Goal: Task Accomplishment & Management: Manage account settings

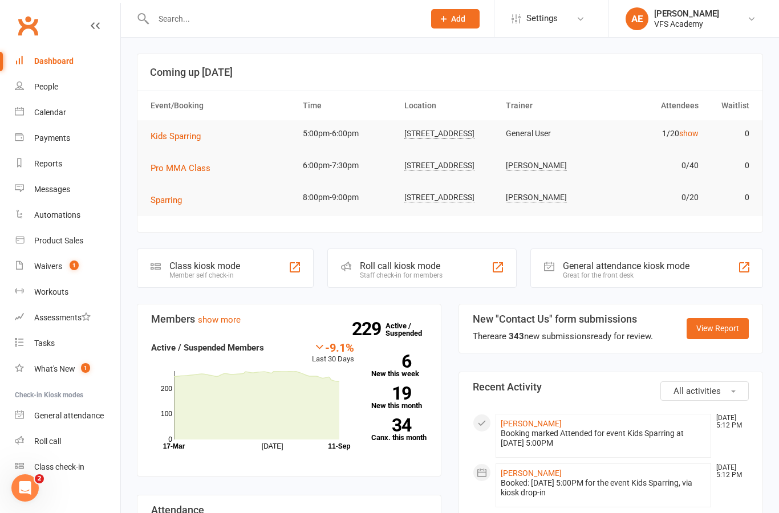
click at [71, 273] on link "Waivers 1" at bounding box center [68, 267] width 106 height 26
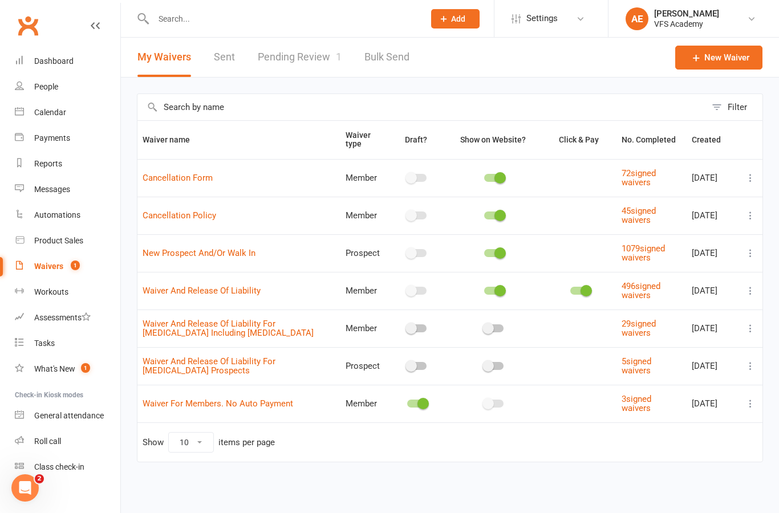
click at [319, 60] on link "Pending Review 1" at bounding box center [300, 57] width 84 height 39
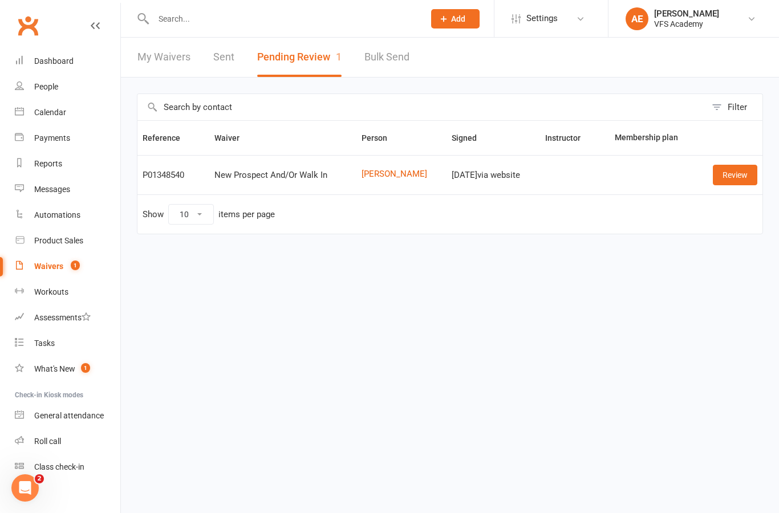
click at [738, 182] on link "Review" at bounding box center [735, 175] width 45 height 21
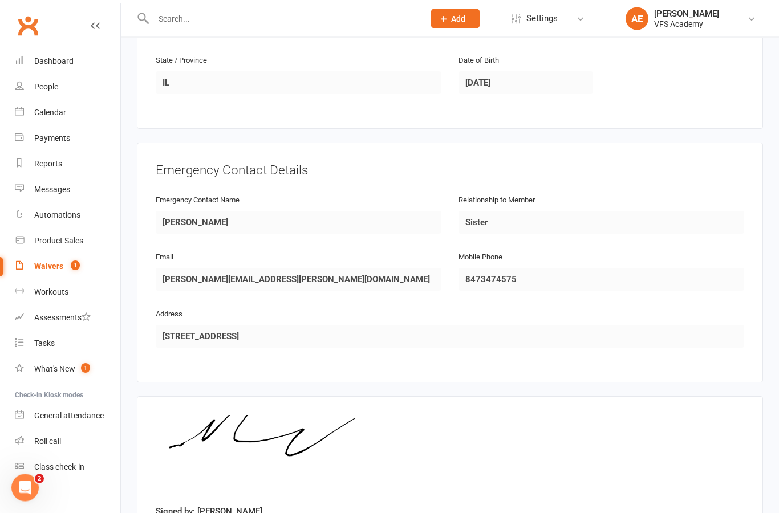
scroll to position [464, 0]
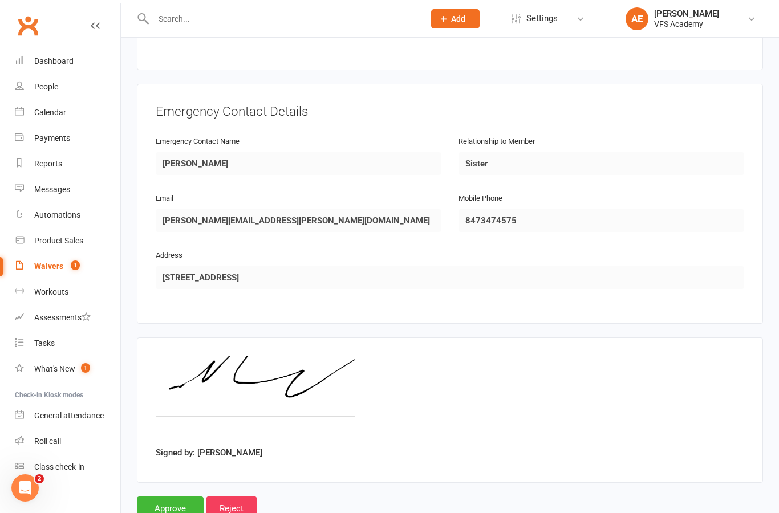
click at [186, 503] on input "Approve" at bounding box center [170, 509] width 67 height 24
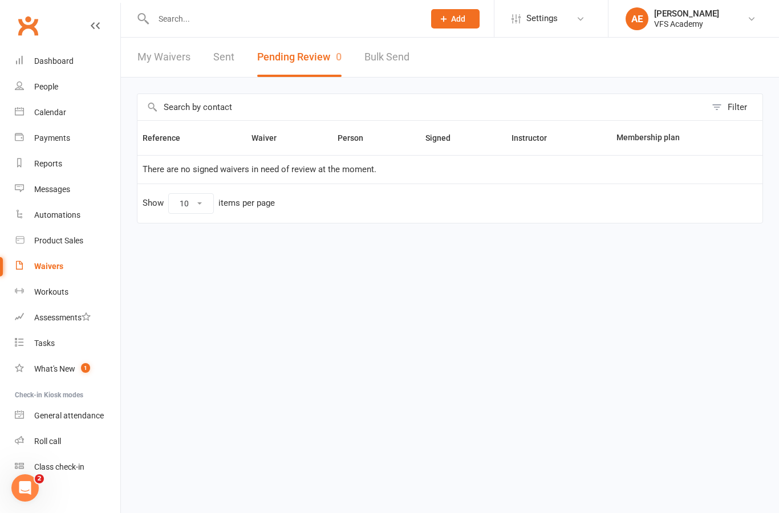
click at [75, 53] on link "Dashboard" at bounding box center [68, 61] width 106 height 26
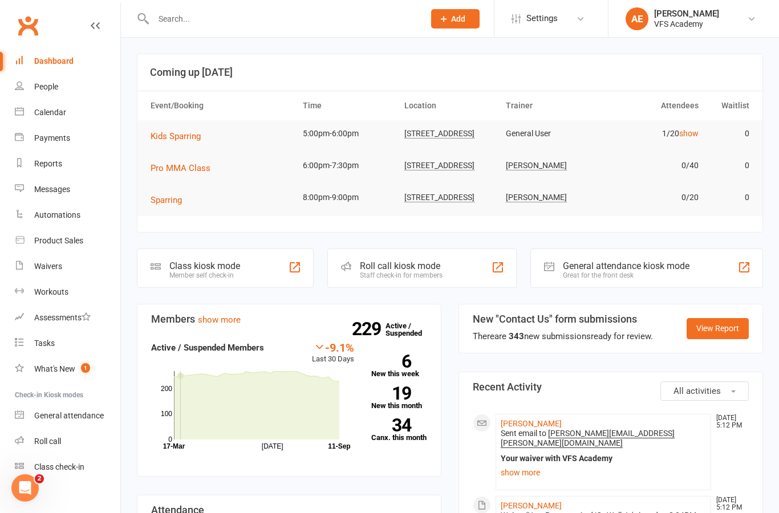
click at [245, 277] on div "Class kiosk mode Member self check-in" at bounding box center [225, 268] width 177 height 39
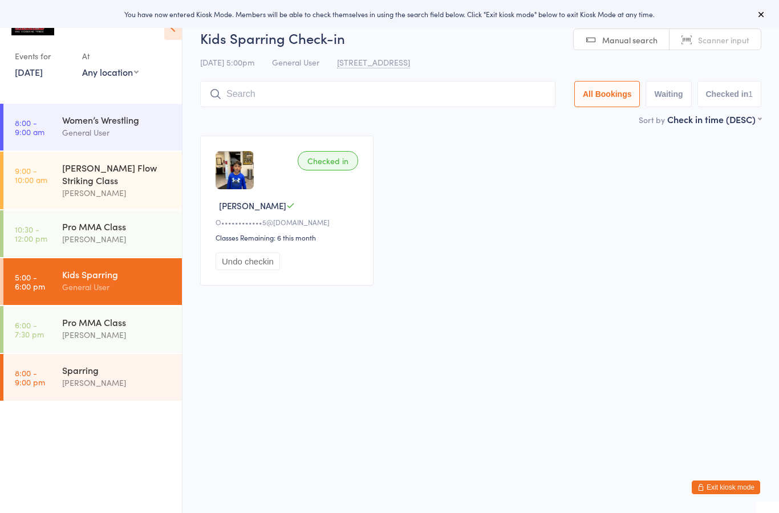
click at [153, 171] on div "Valle Flow Striking Class" at bounding box center [117, 173] width 110 height 25
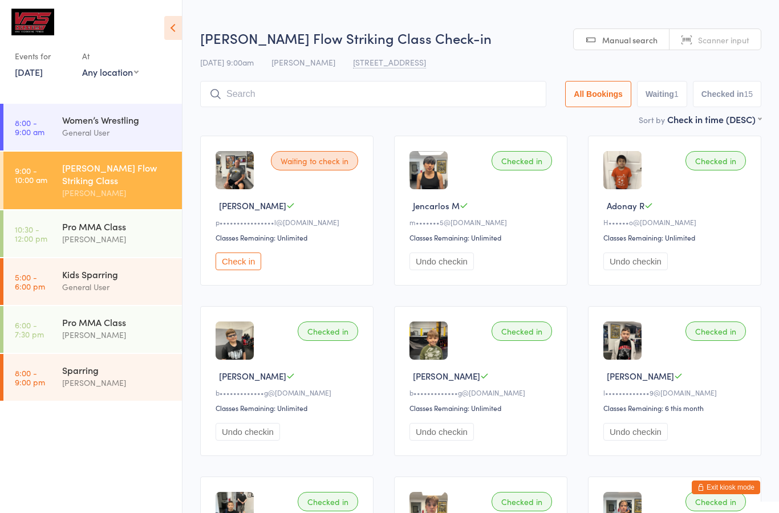
click at [452, 265] on button "Undo checkin" at bounding box center [442, 262] width 64 height 18
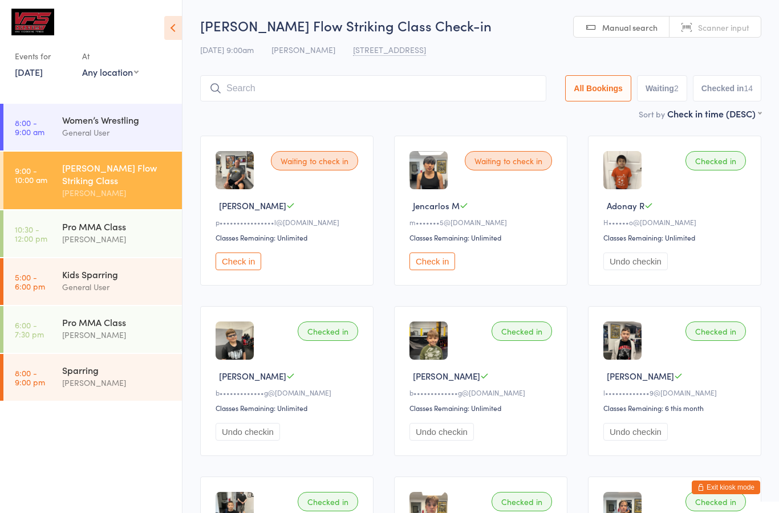
click at [652, 266] on button "Undo checkin" at bounding box center [636, 262] width 64 height 18
click at [143, 283] on div "General User" at bounding box center [117, 287] width 110 height 13
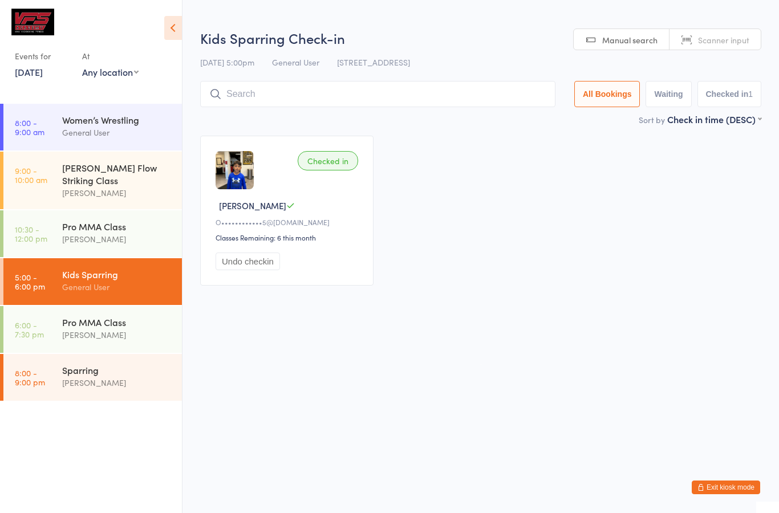
click at [419, 94] on input "search" at bounding box center [377, 94] width 355 height 26
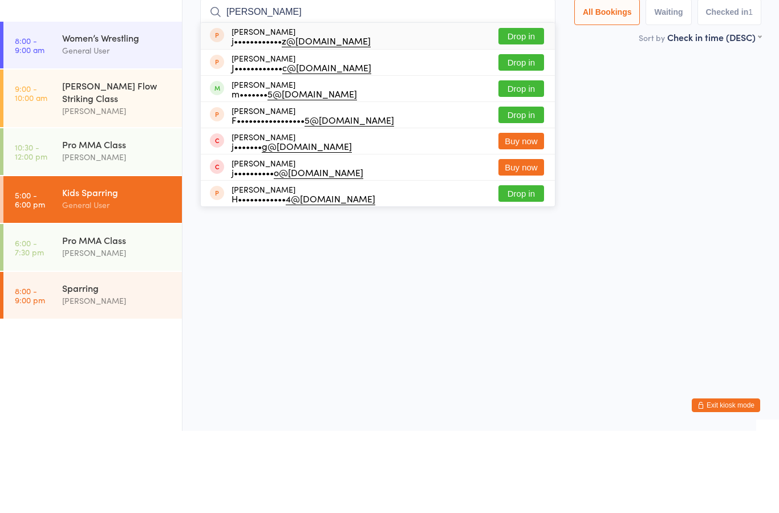
type input "Jen"
click at [524, 163] on button "Drop in" at bounding box center [522, 171] width 46 height 17
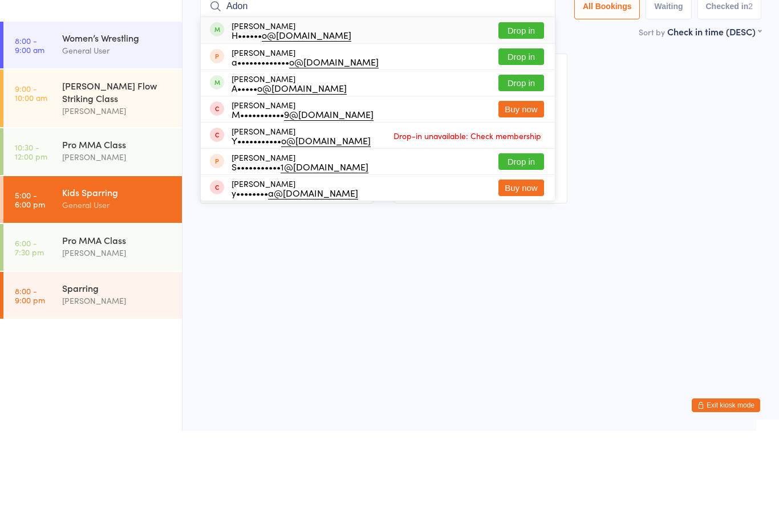
type input "Adon"
click at [519, 104] on button "Drop in" at bounding box center [522, 112] width 46 height 17
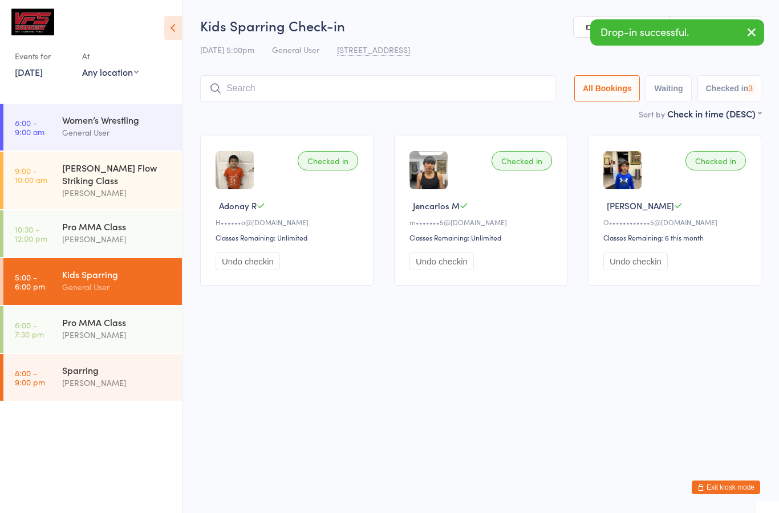
click at [149, 187] on div "[PERSON_NAME]" at bounding box center [117, 193] width 110 height 13
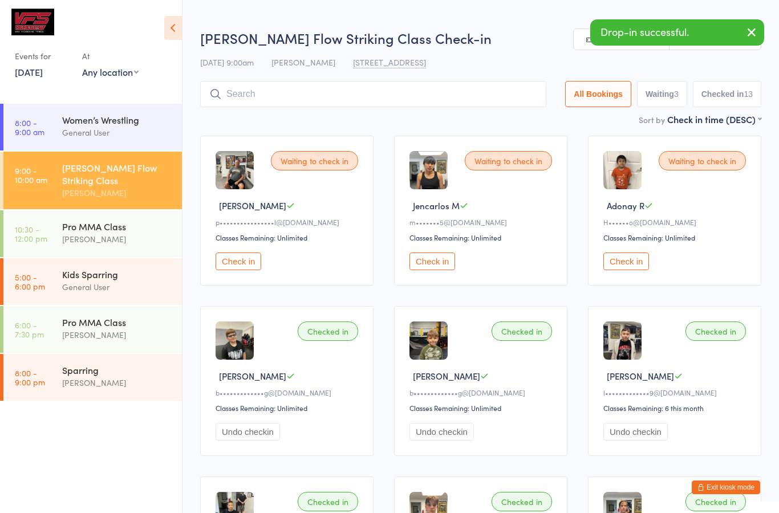
click at [274, 439] on button "Undo checkin" at bounding box center [248, 432] width 64 height 18
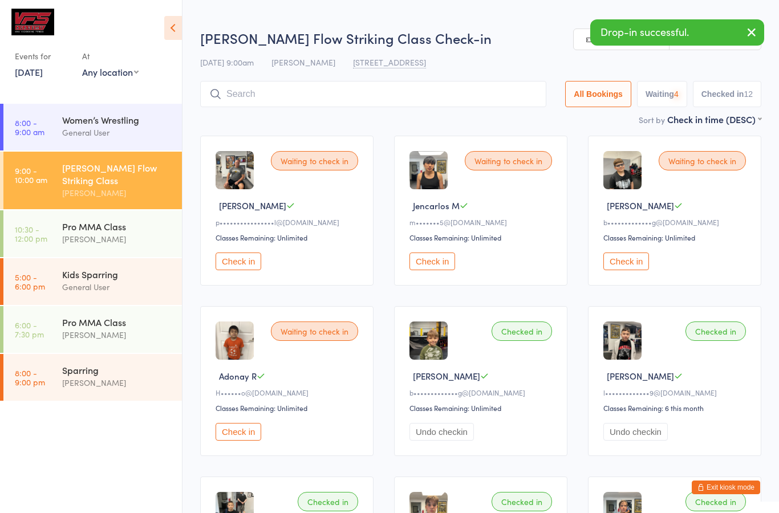
click at [452, 441] on button "Undo checkin" at bounding box center [442, 432] width 64 height 18
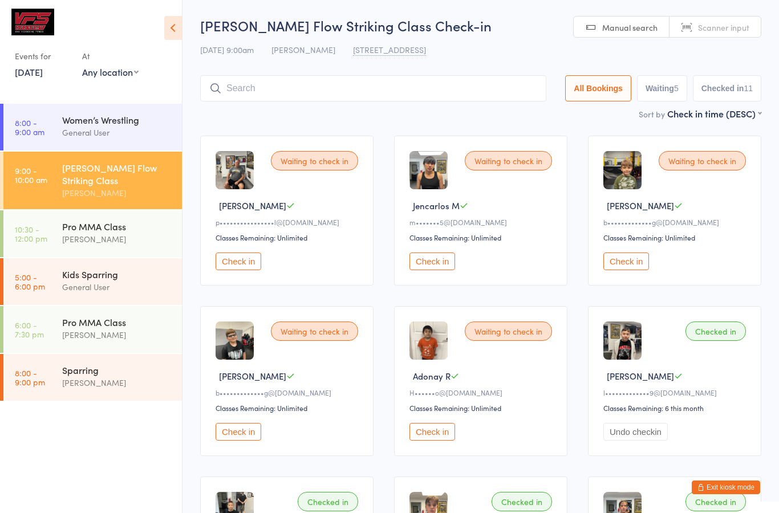
click at [135, 281] on div "General User" at bounding box center [117, 287] width 110 height 13
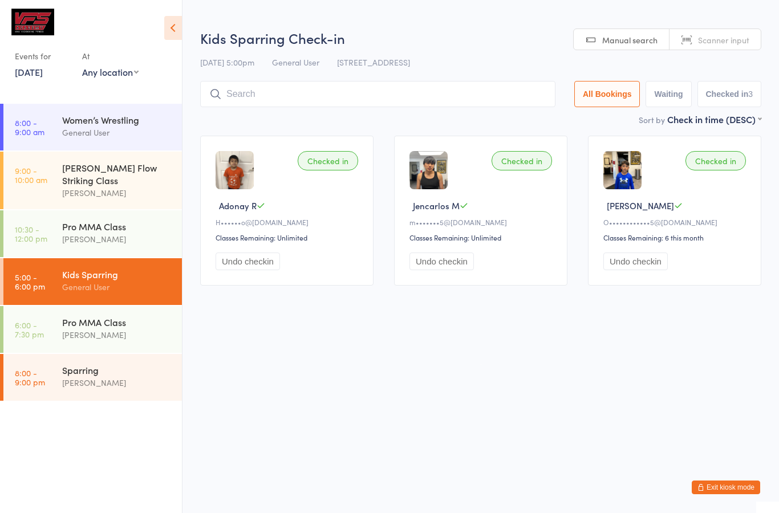
click at [386, 99] on input "search" at bounding box center [377, 94] width 355 height 26
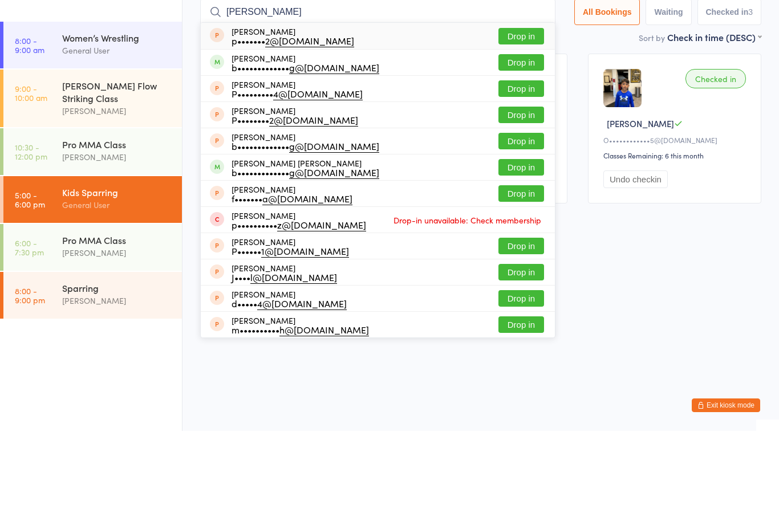
type input "Paul"
click at [516, 136] on button "Drop in" at bounding box center [522, 144] width 46 height 17
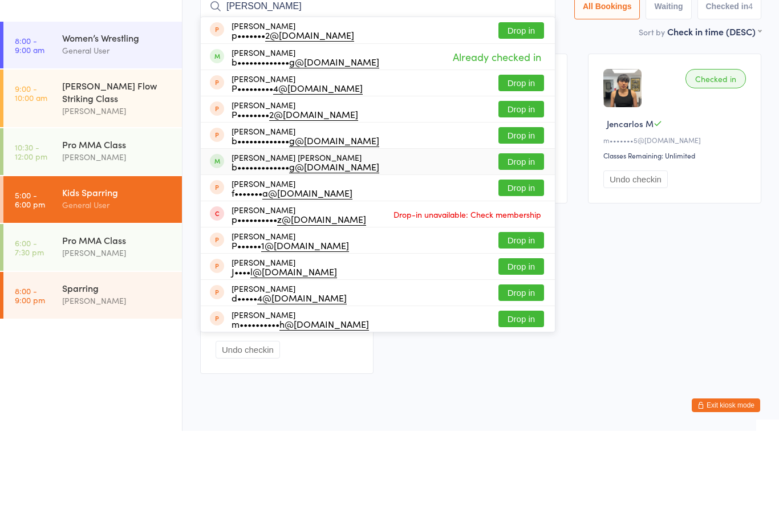
type input "Paul"
click at [513, 236] on button "Drop in" at bounding box center [522, 244] width 46 height 17
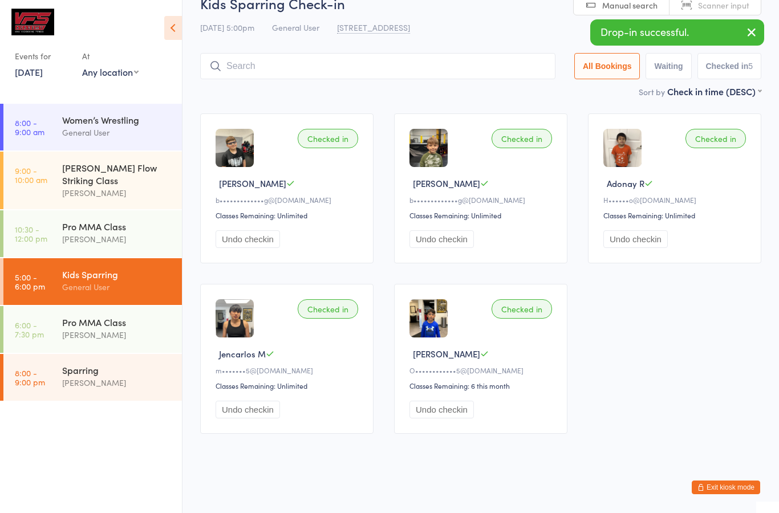
click at [166, 188] on div "[PERSON_NAME]" at bounding box center [117, 193] width 110 height 13
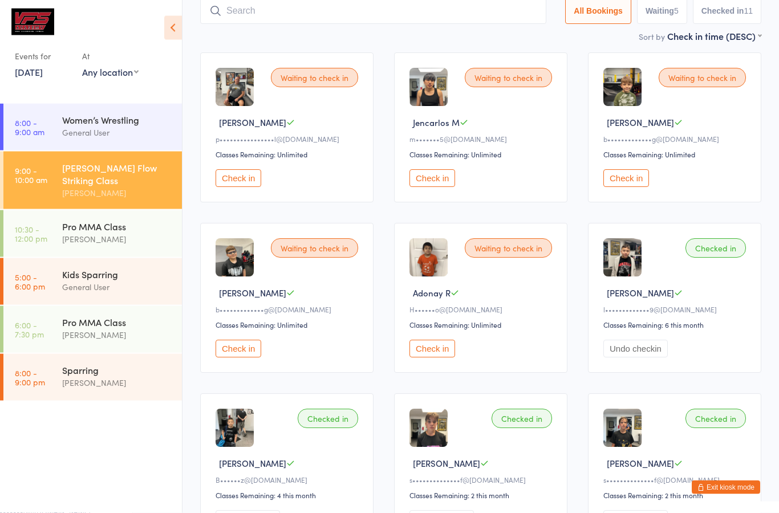
scroll to position [87, 0]
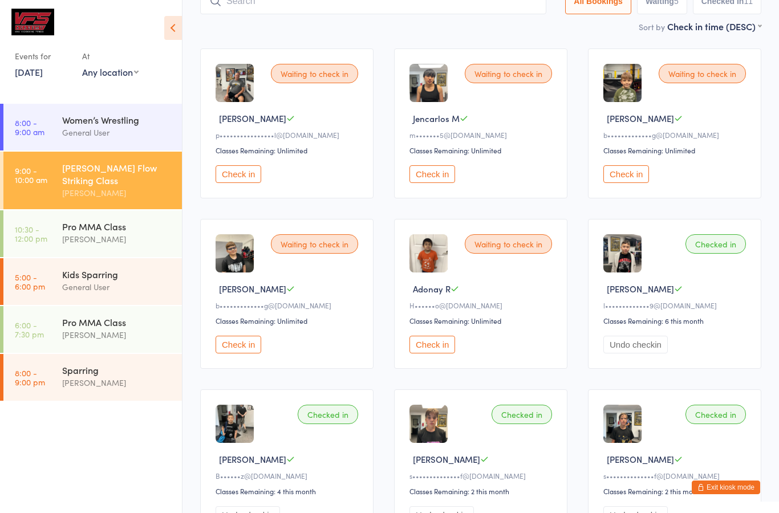
click at [657, 354] on button "Undo checkin" at bounding box center [636, 345] width 64 height 18
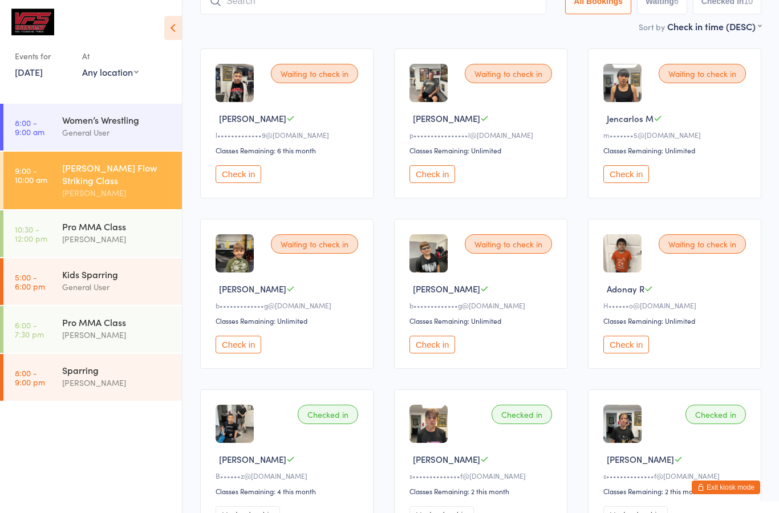
click at [42, 276] on time "5:00 - 6:00 pm" at bounding box center [30, 282] width 30 height 18
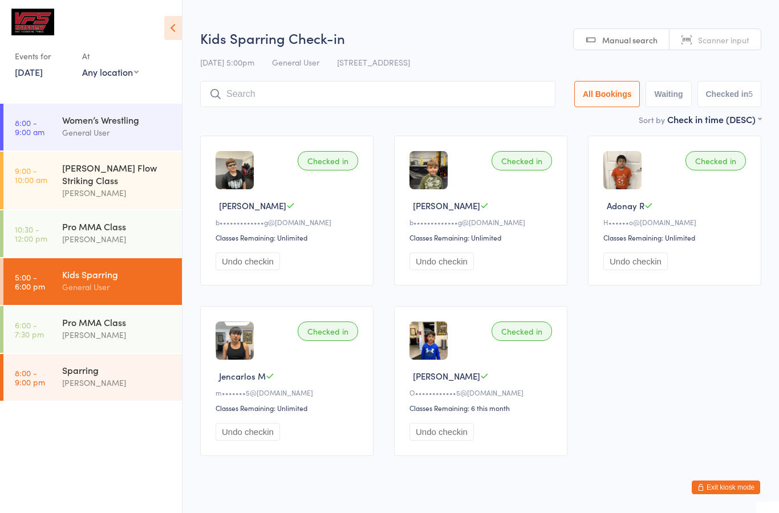
click at [416, 96] on input "search" at bounding box center [377, 94] width 355 height 26
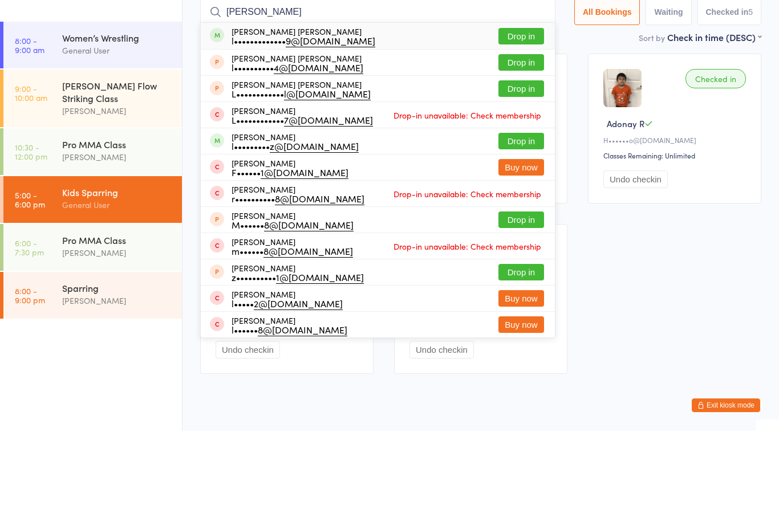
type input "Louis"
click at [506, 110] on button "Drop in" at bounding box center [522, 118] width 46 height 17
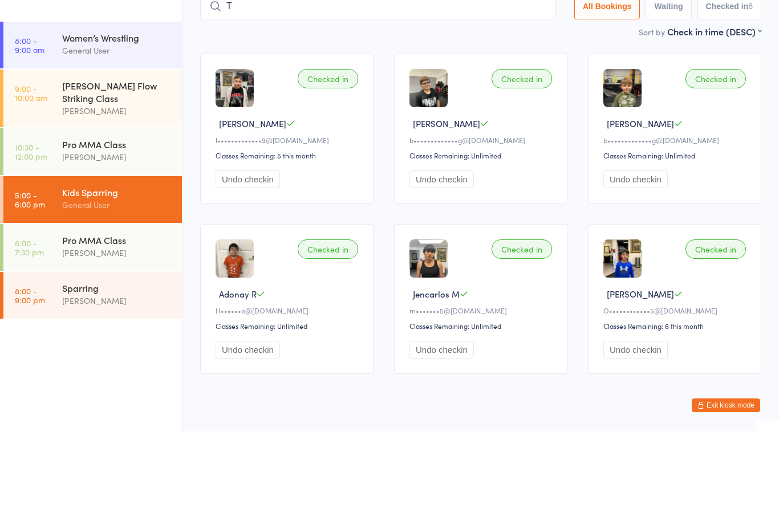
type input "Tr"
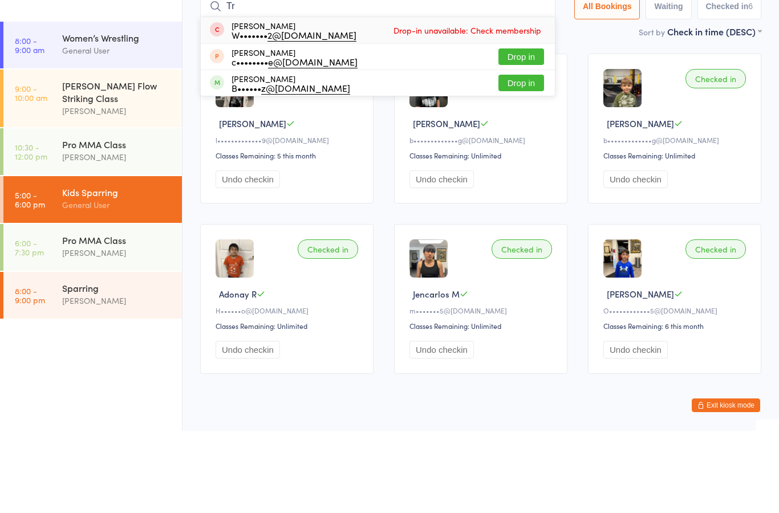
click at [152, 161] on div "[PERSON_NAME] Flow Striking Class" at bounding box center [117, 173] width 110 height 25
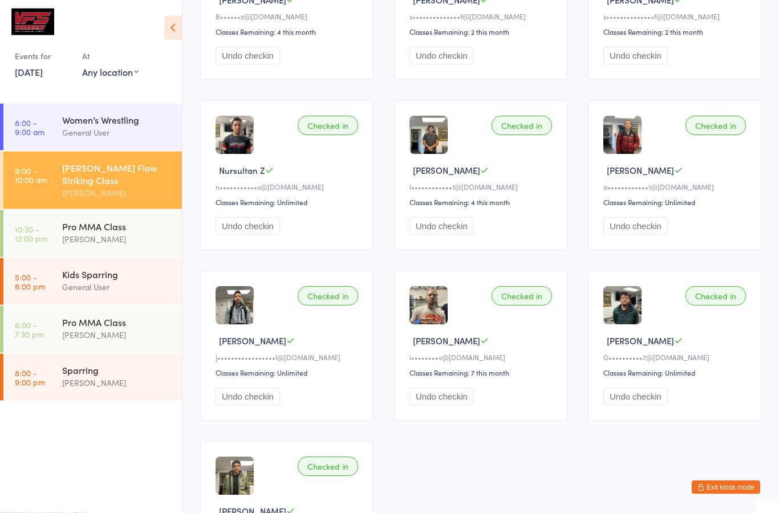
scroll to position [547, 0]
click at [74, 233] on div "[PERSON_NAME]" at bounding box center [117, 239] width 110 height 13
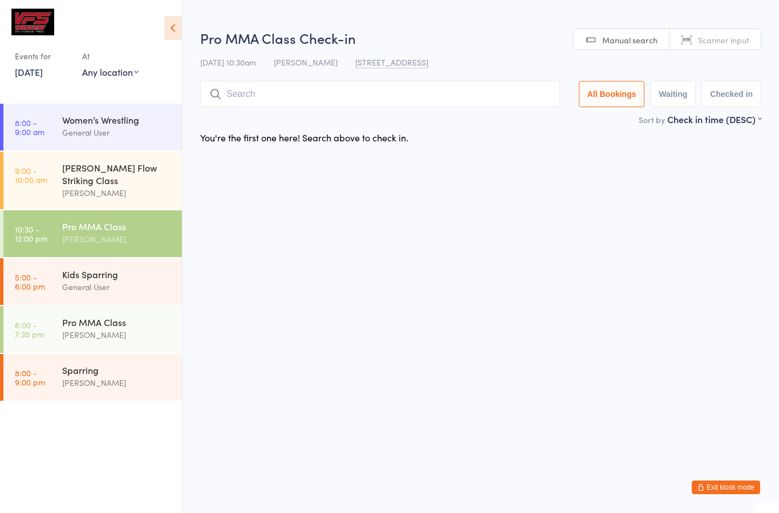
click at [86, 329] on div "[PERSON_NAME]" at bounding box center [117, 335] width 110 height 13
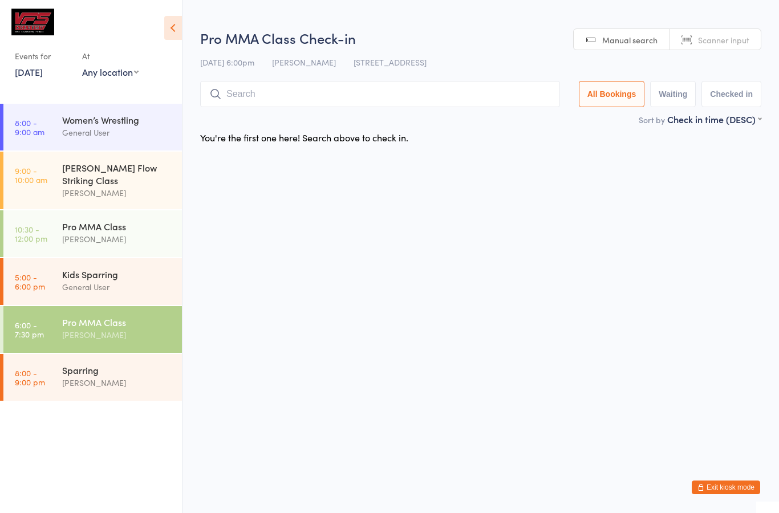
click at [73, 281] on div "General User" at bounding box center [117, 287] width 110 height 13
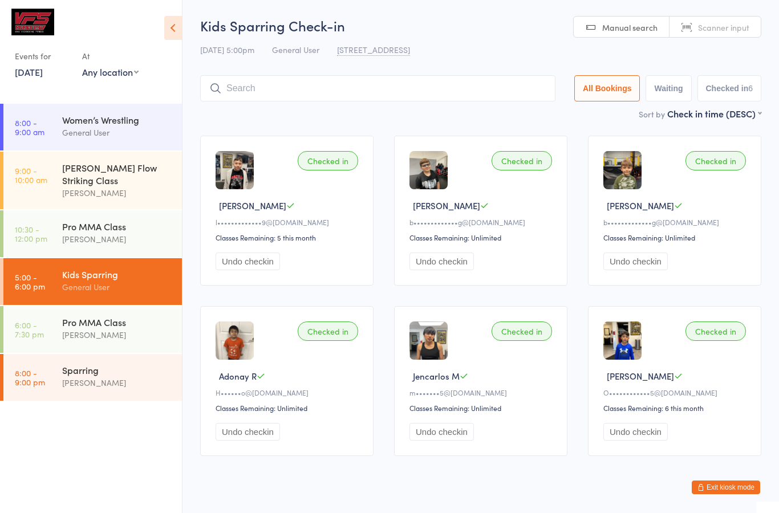
click at [726, 487] on button "Exit kiosk mode" at bounding box center [726, 488] width 68 height 14
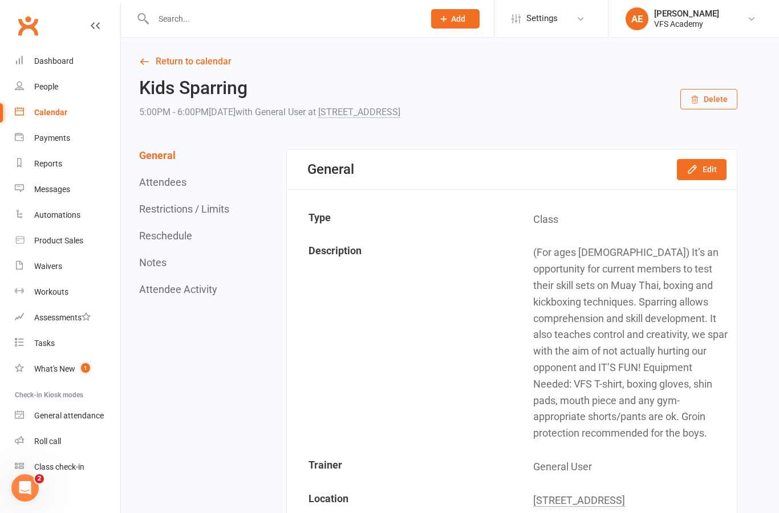
click at [188, 21] on input "text" at bounding box center [283, 19] width 266 height 16
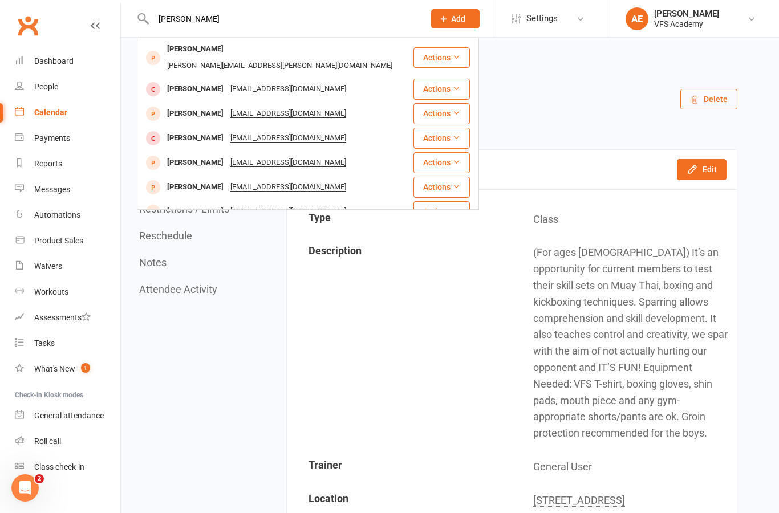
type input "[PERSON_NAME]"
click at [375, 78] on div "Gerardo Izquierdo Izquierdo_gerardo@yahoo.com" at bounding box center [275, 89] width 274 height 23
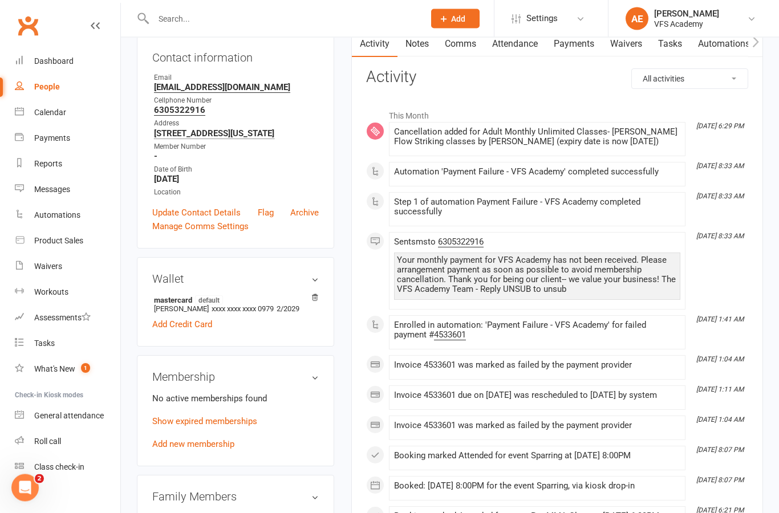
scroll to position [123, 0]
click at [227, 451] on link "Add new membership" at bounding box center [193, 445] width 82 height 10
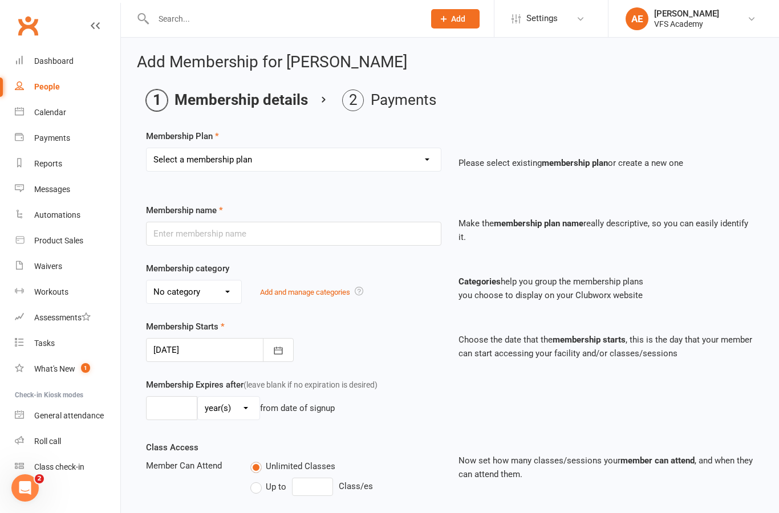
click at [407, 149] on select "Select a membership plan Create new Membership Plan Kid's Monthly Unlimited Kid…" at bounding box center [294, 159] width 294 height 23
select select "7"
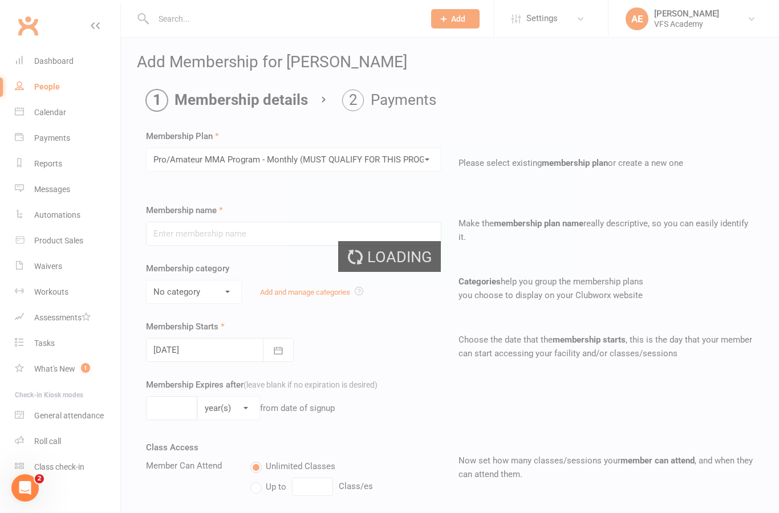
type input "Pro/Amateur MMA Program - Monthly (MUST QUALIFY FOR THIS PROGRAM)"
select select "6"
type input "0"
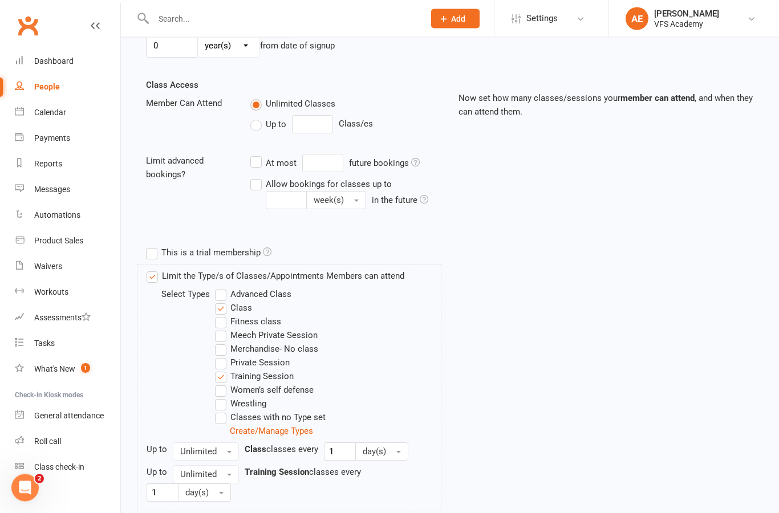
scroll to position [385, 0]
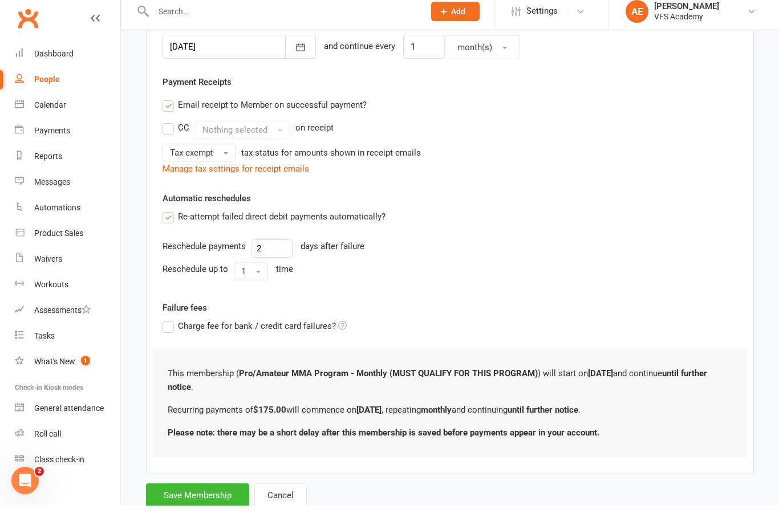
scroll to position [339, 0]
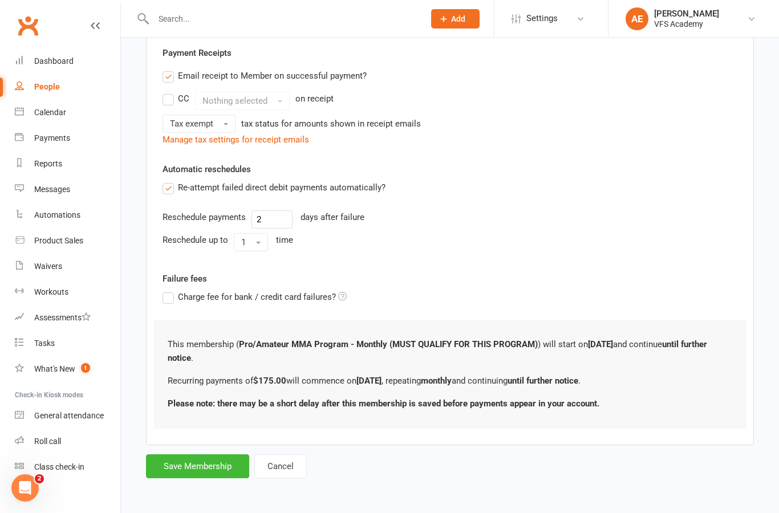
click at [196, 455] on button "Save Membership" at bounding box center [197, 467] width 103 height 24
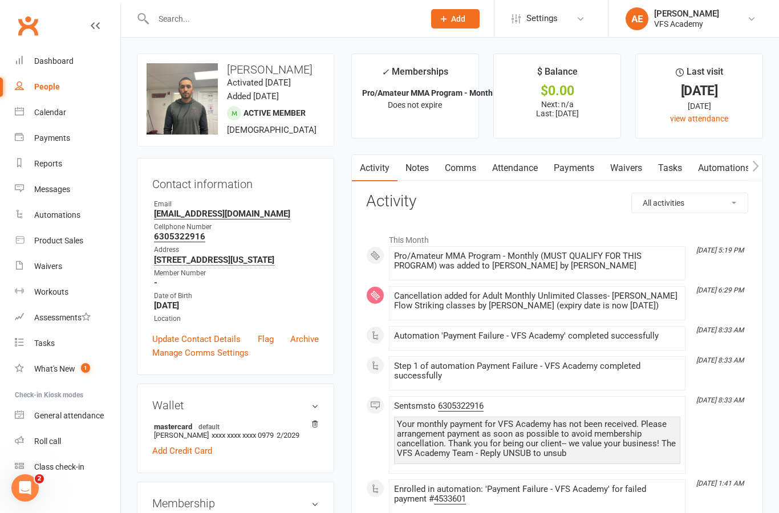
click at [45, 56] on div "Dashboard" at bounding box center [53, 60] width 39 height 9
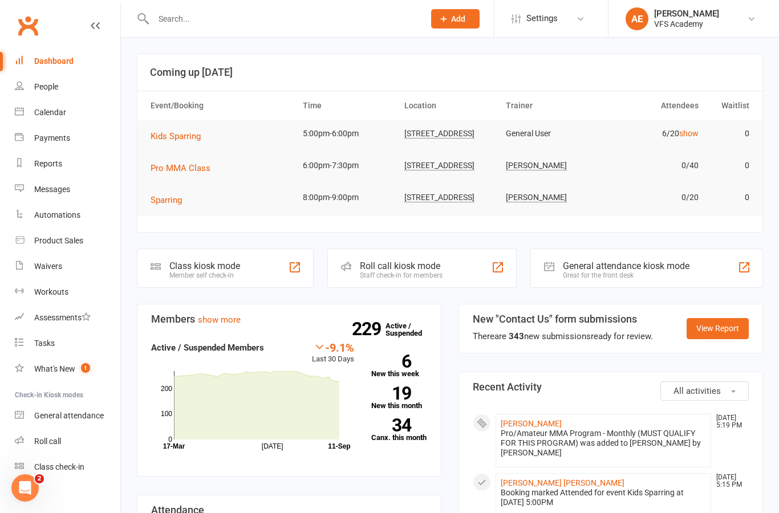
click at [75, 216] on div "Automations" at bounding box center [57, 215] width 46 height 9
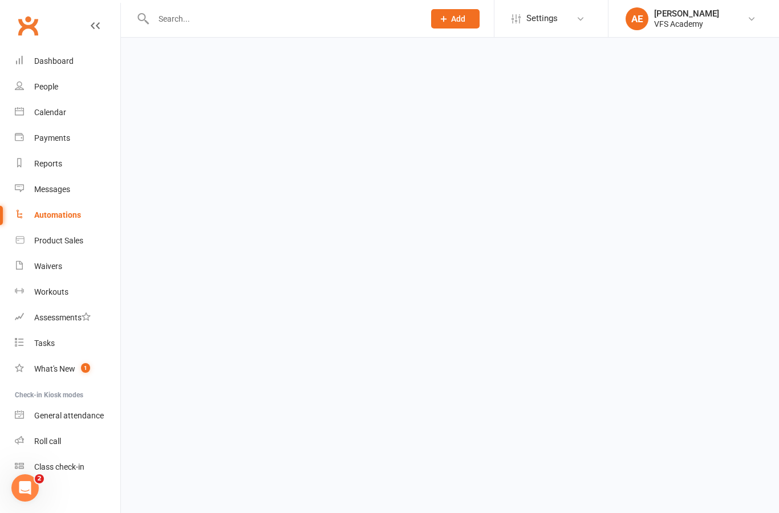
select select "100"
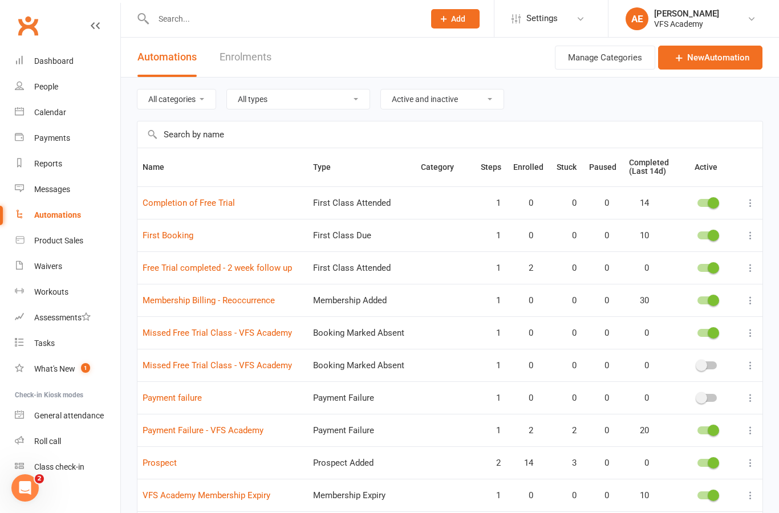
scroll to position [96, 0]
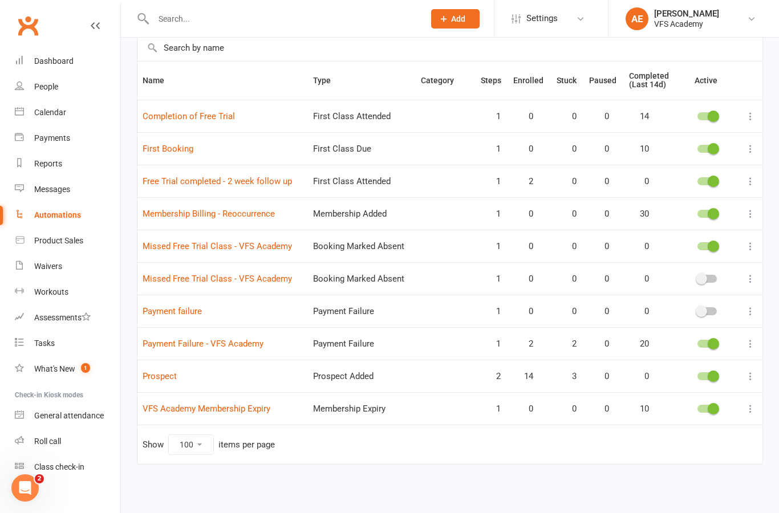
click at [172, 371] on link "Prospect" at bounding box center [160, 376] width 34 height 10
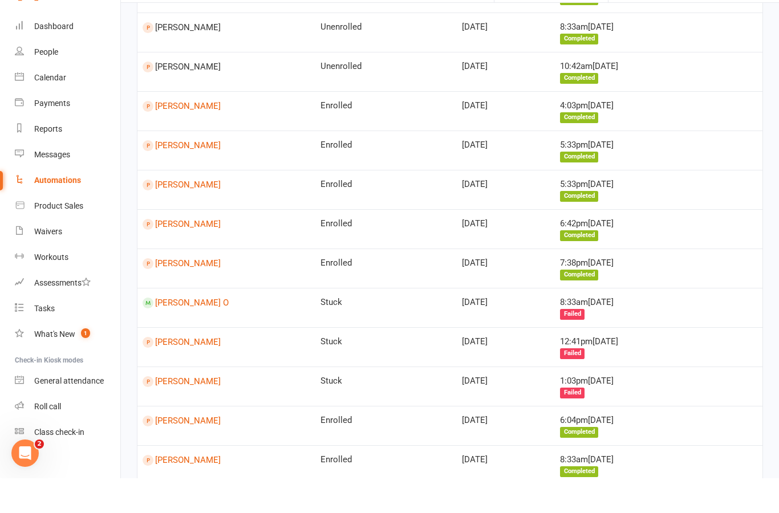
scroll to position [985, 0]
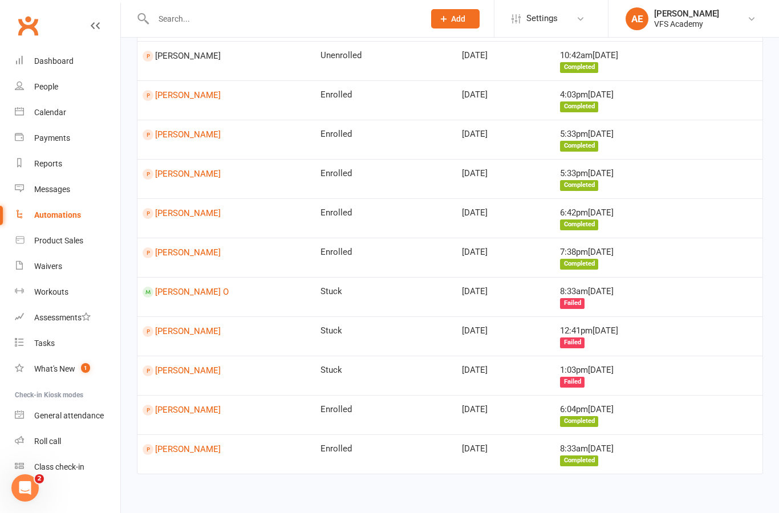
click at [182, 444] on link "Albion Alili" at bounding box center [227, 449] width 168 height 11
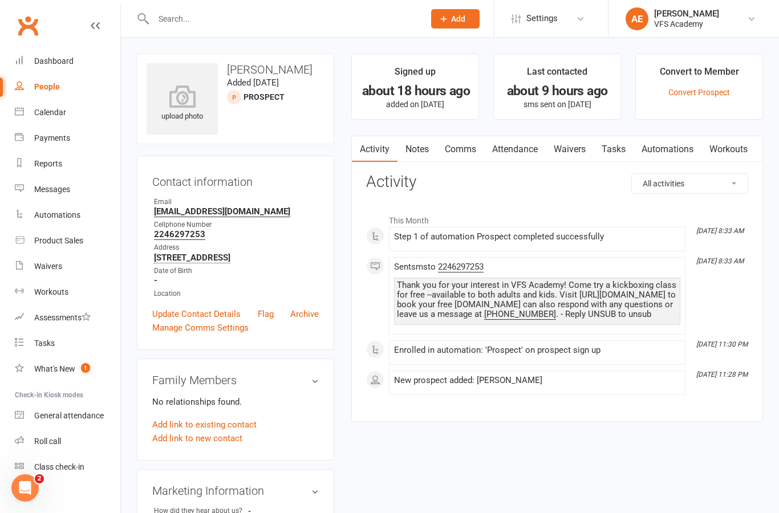
click at [583, 150] on link "Waivers" at bounding box center [570, 149] width 48 height 26
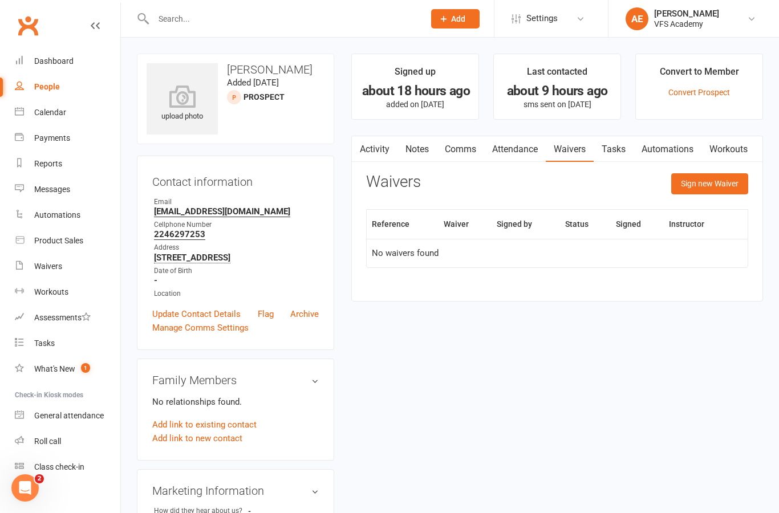
click at [708, 188] on button "Sign new Waiver" at bounding box center [710, 183] width 77 height 21
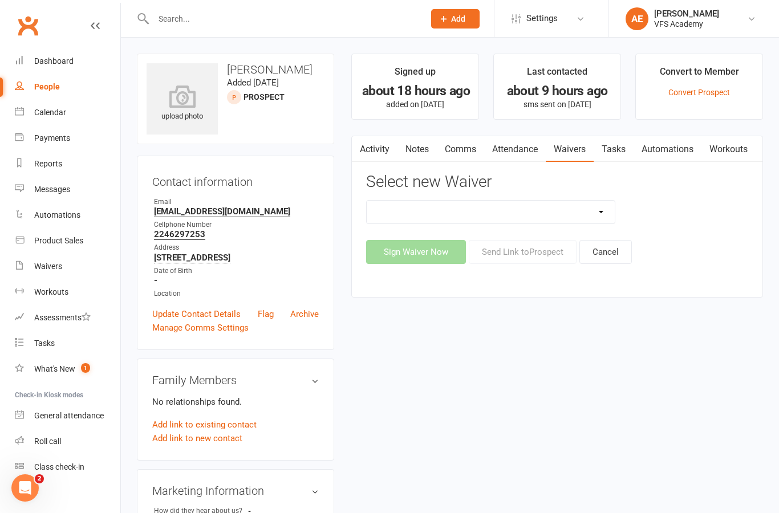
click at [550, 218] on select "Cancellation Form Cancellation Policy New Prospect And/Or Walk In Waiver And Re…" at bounding box center [491, 212] width 248 height 23
select select "326"
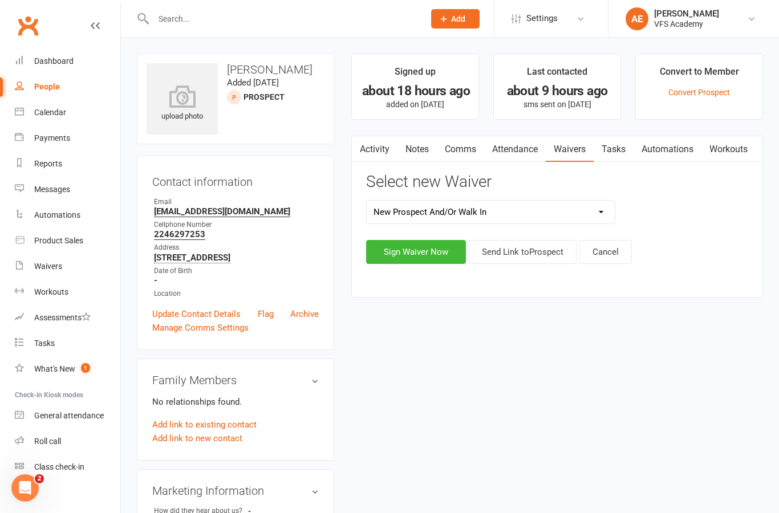
click at [541, 253] on button "Send Link to Prospect" at bounding box center [523, 252] width 108 height 24
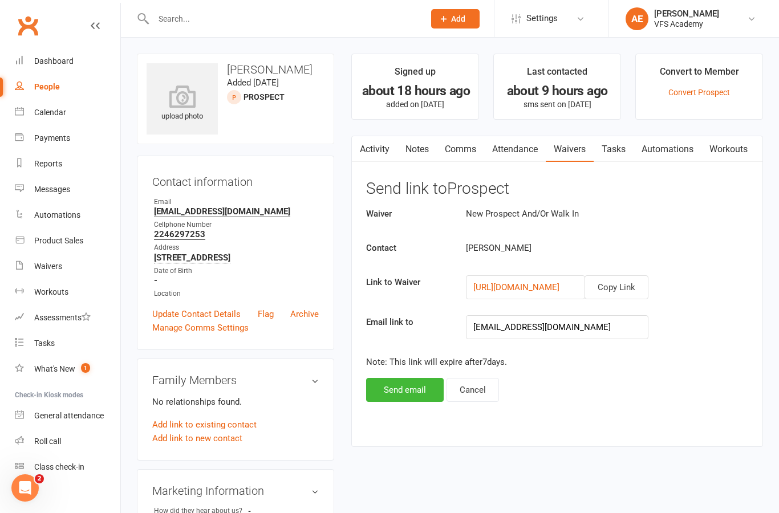
click at [416, 385] on button "Send email" at bounding box center [405, 390] width 78 height 24
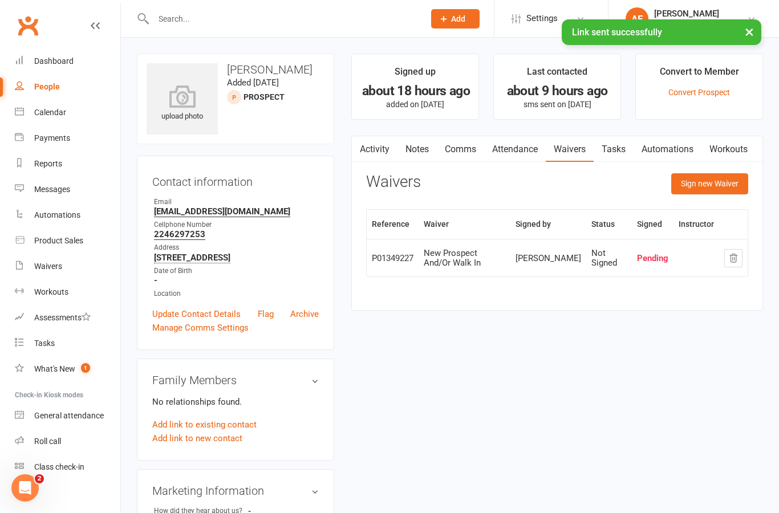
click at [74, 60] on link "Dashboard" at bounding box center [68, 61] width 106 height 26
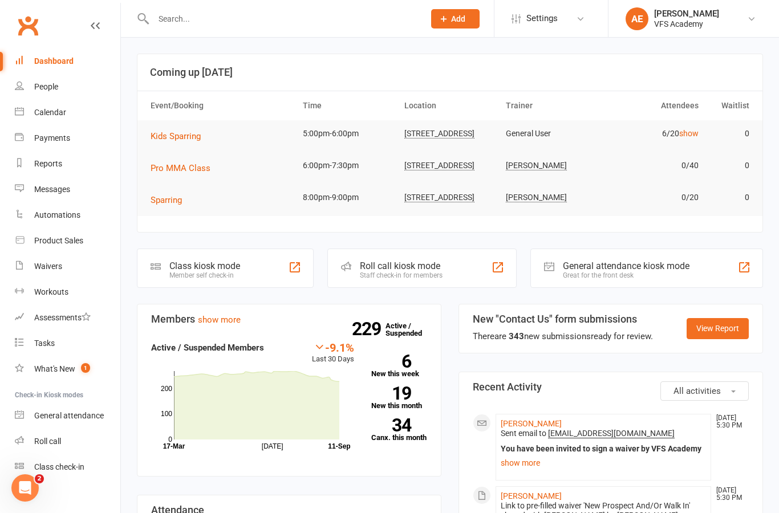
click at [373, 26] on input "text" at bounding box center [283, 19] width 266 height 16
click at [378, 22] on input "text" at bounding box center [283, 19] width 266 height 16
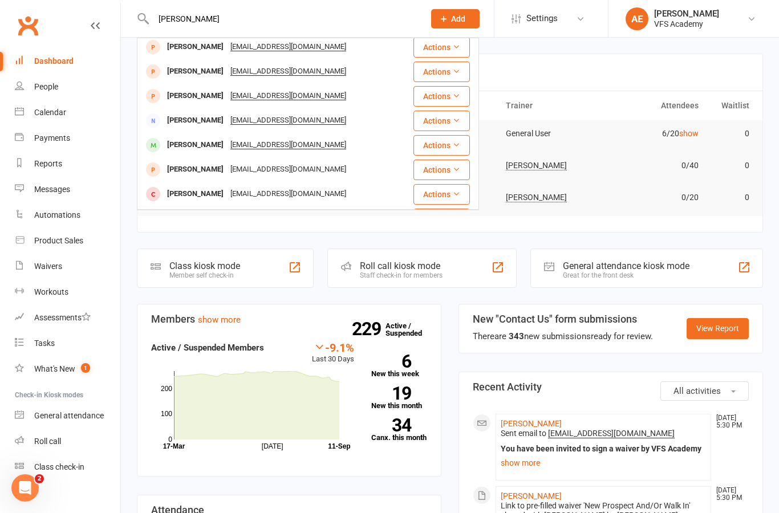
scroll to position [57, 0]
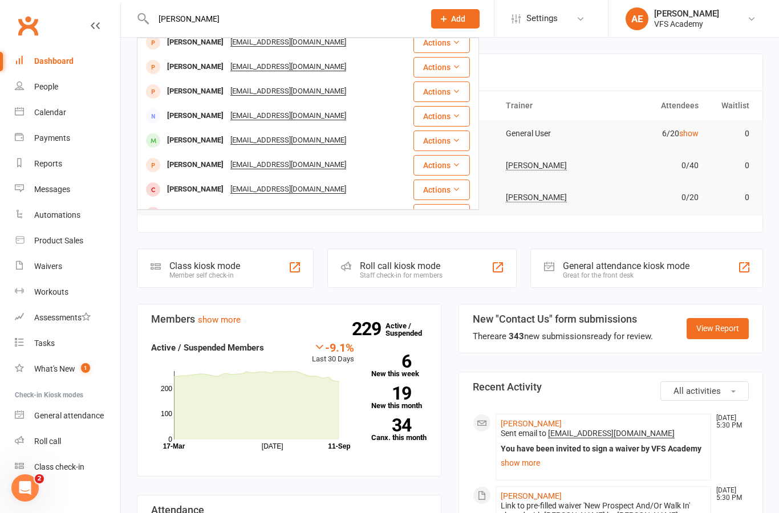
type input "Lee m"
click at [202, 138] on div "Leo Mundinger" at bounding box center [195, 140] width 63 height 17
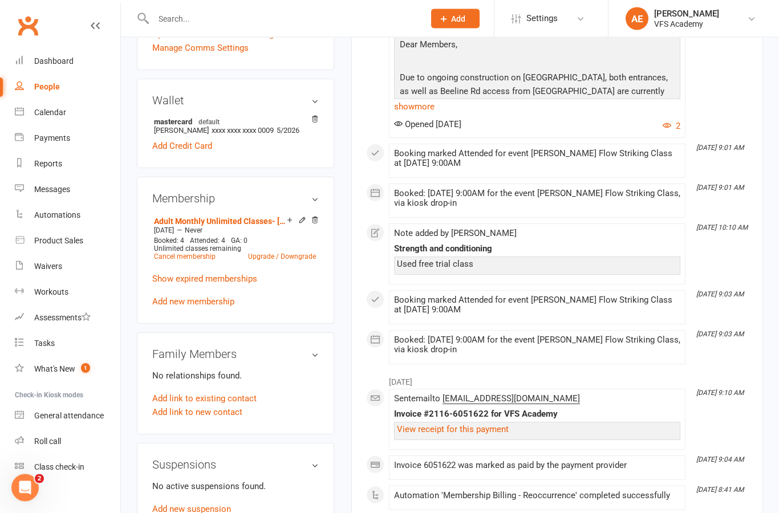
scroll to position [305, 0]
click at [48, 54] on link "Dashboard" at bounding box center [68, 61] width 106 height 26
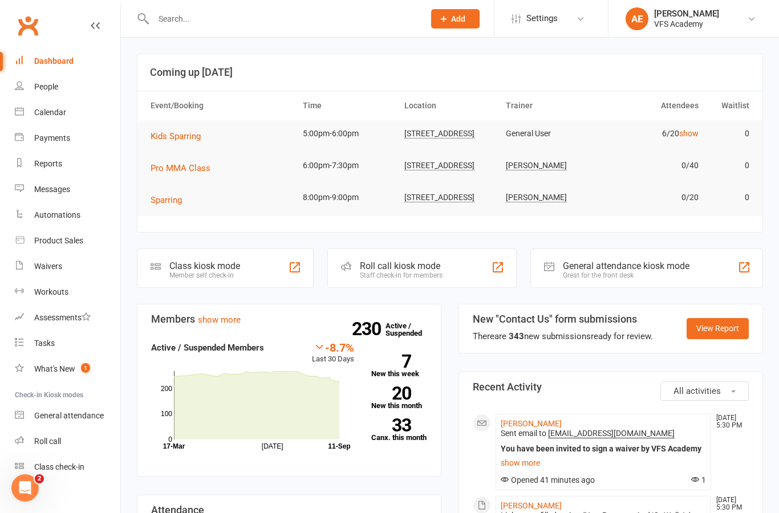
click at [228, 20] on input "text" at bounding box center [283, 19] width 266 height 16
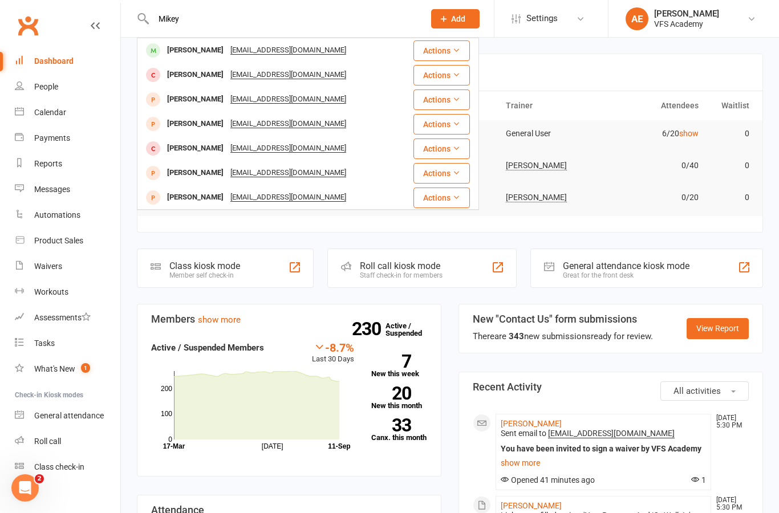
type input "Mikey"
click at [339, 45] on div "Mikey Szorc Szorcmikey@gmail.com" at bounding box center [275, 50] width 274 height 23
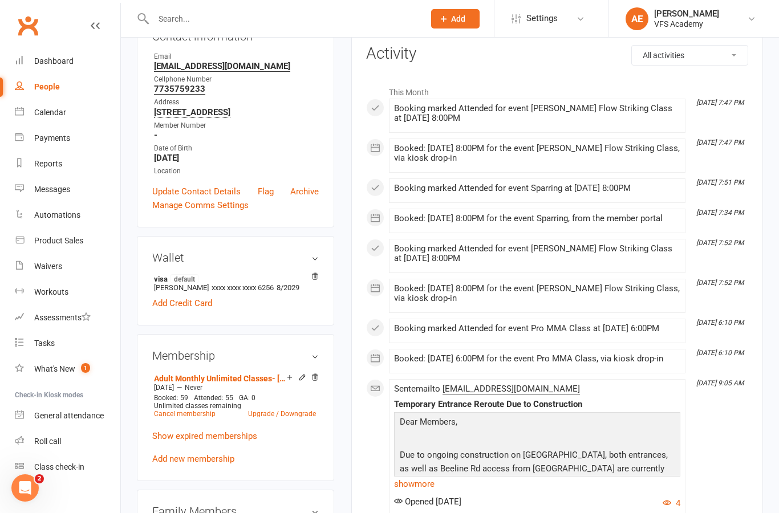
scroll to position [140, 0]
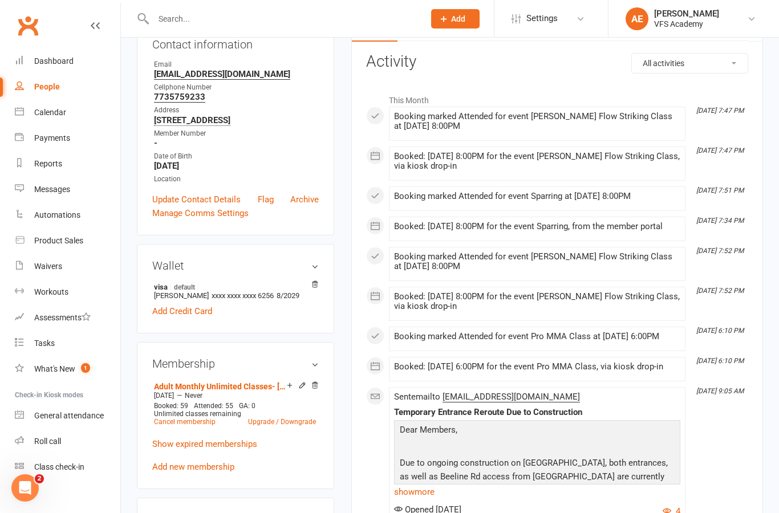
click at [200, 422] on link "Cancel membership" at bounding box center [185, 422] width 62 height 8
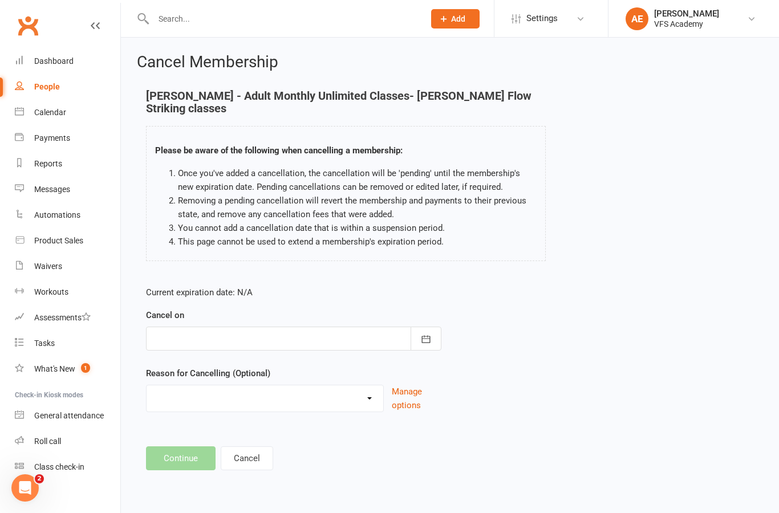
click at [425, 333] on button "button" at bounding box center [426, 339] width 31 height 24
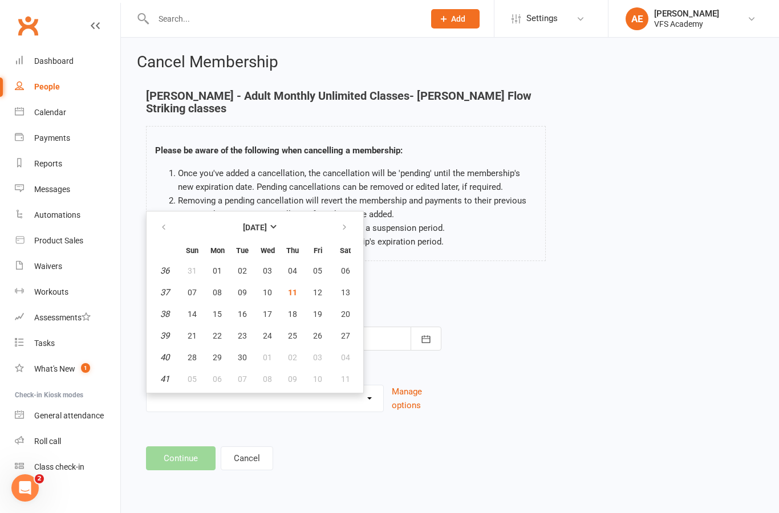
click at [196, 331] on span "21" at bounding box center [192, 335] width 9 height 9
type input "21 Sep 2025"
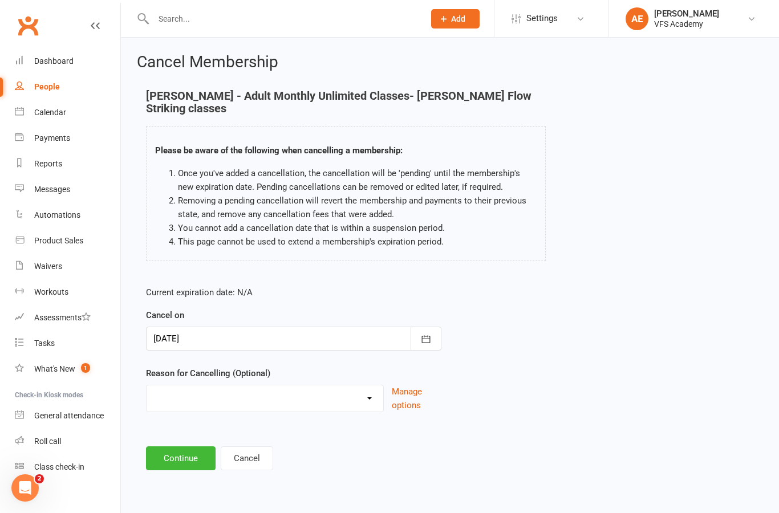
click at [173, 449] on button "Continue" at bounding box center [181, 459] width 70 height 24
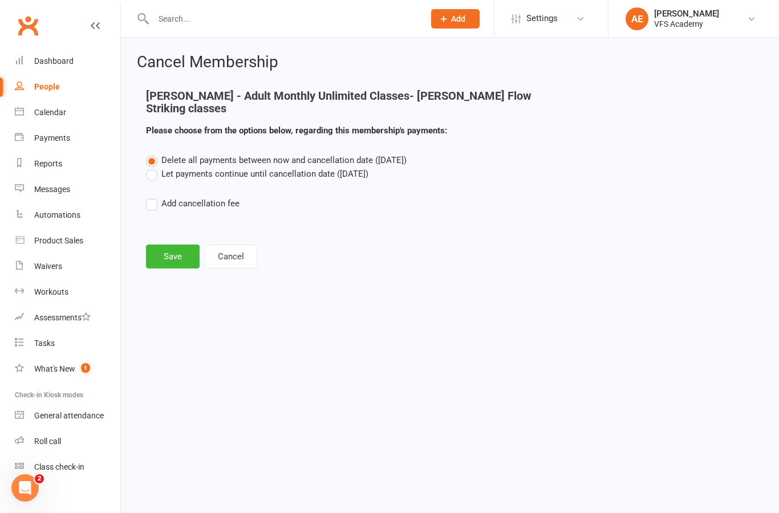
click at [169, 254] on button "Save" at bounding box center [173, 257] width 54 height 24
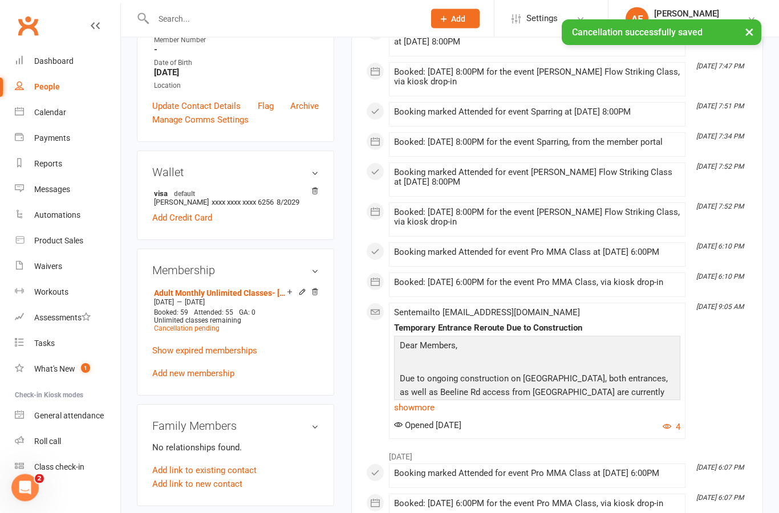
scroll to position [264, 0]
click at [216, 373] on link "Add new membership" at bounding box center [193, 374] width 82 height 10
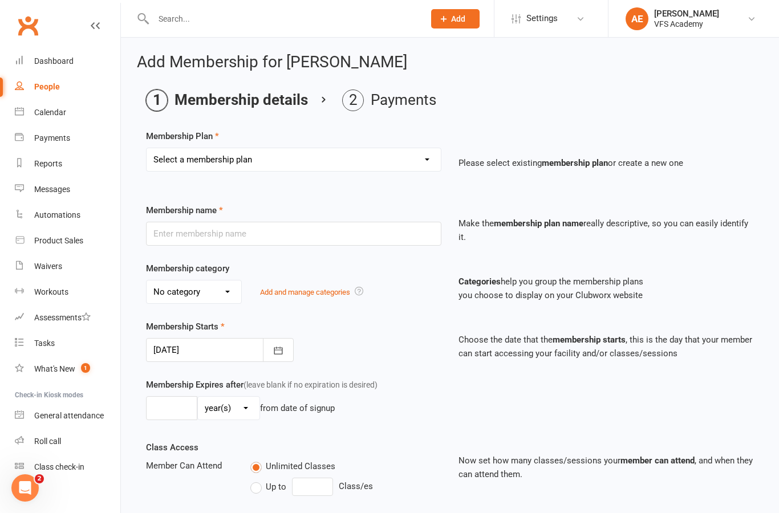
click at [384, 158] on select "Select a membership plan Create new Membership Plan Kid's Monthly Unlimited Kid…" at bounding box center [294, 159] width 294 height 23
select select "7"
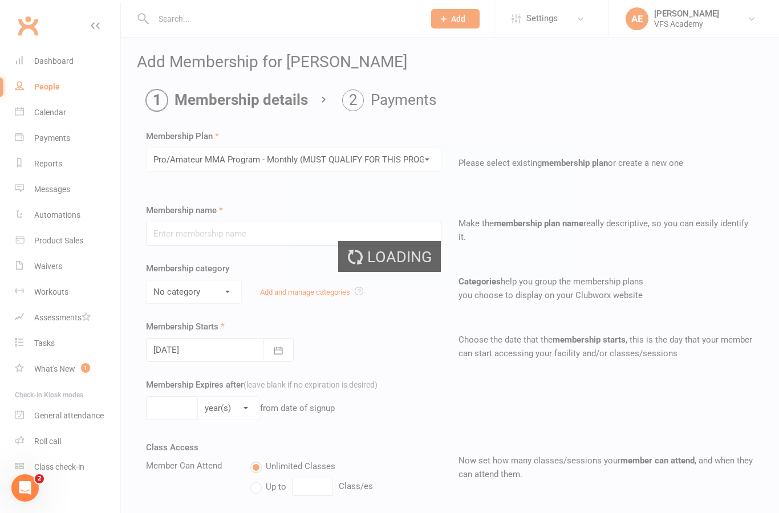
type input "Pro/Amateur MMA Program - Monthly (MUST QUALIFY FOR THIS PROGRAM)"
select select "6"
type input "0"
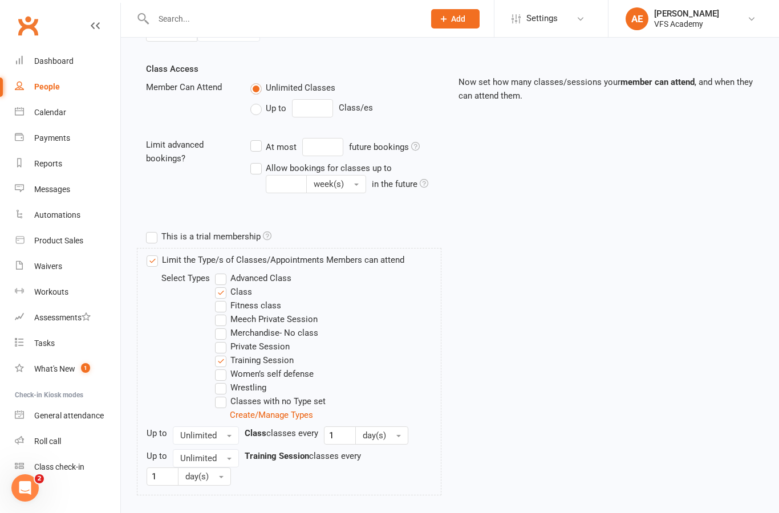
scroll to position [455, 0]
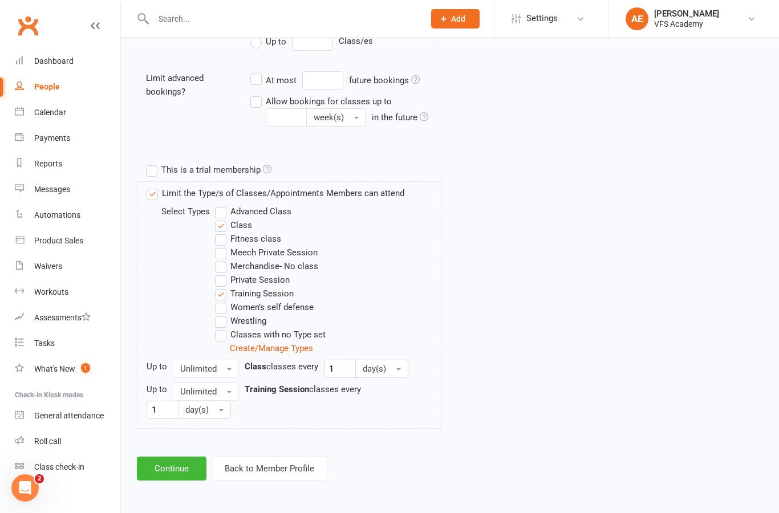
click at [168, 462] on button "Continue" at bounding box center [172, 469] width 70 height 24
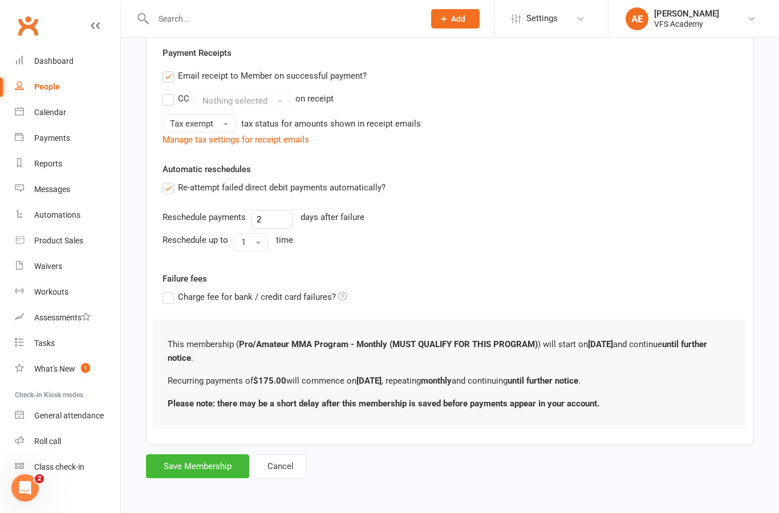
scroll to position [0, 0]
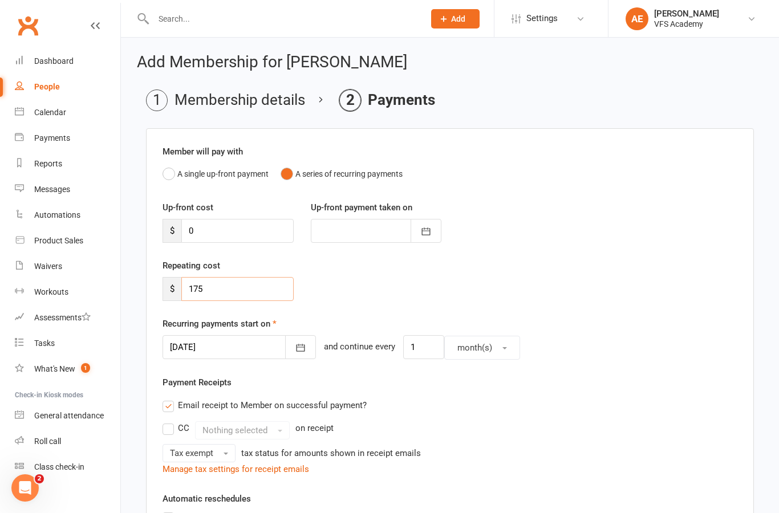
click at [255, 282] on input "175" at bounding box center [237, 289] width 112 height 24
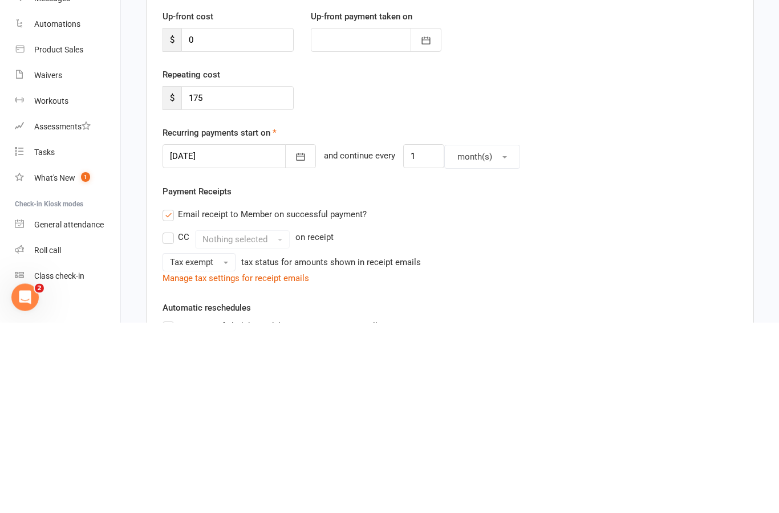
click at [677, 317] on div "Recurring payments start on 11 Sep 2025 September 2025 Sun Mon Tue Wed Thu Fri …" at bounding box center [450, 338] width 575 height 43
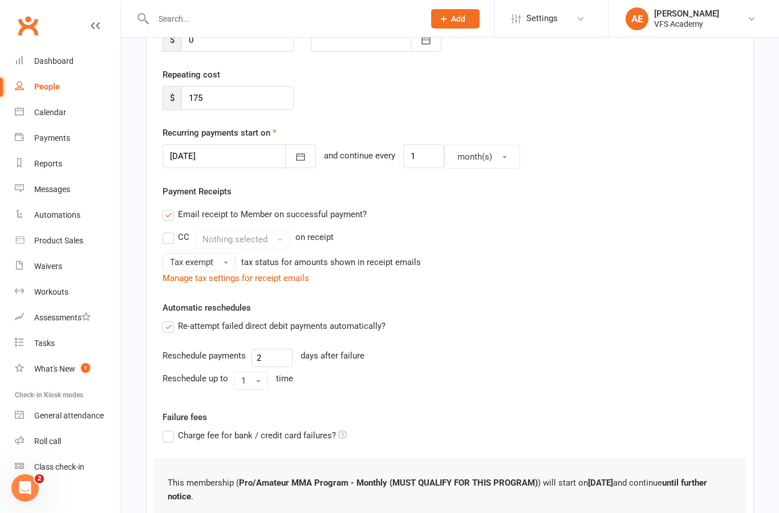
scroll to position [293, 0]
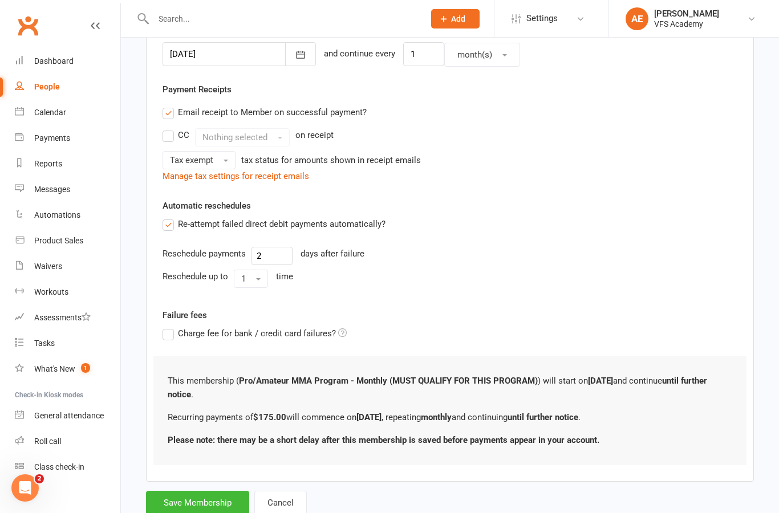
click at [180, 496] on button "Save Membership" at bounding box center [197, 503] width 103 height 24
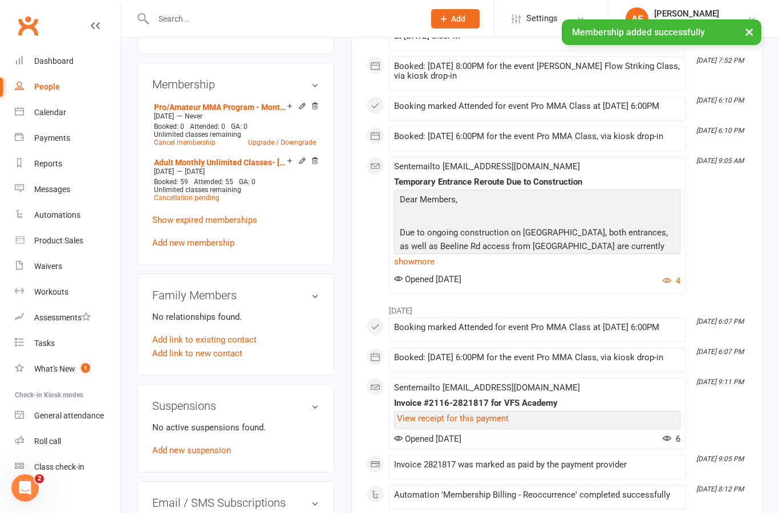
scroll to position [447, 0]
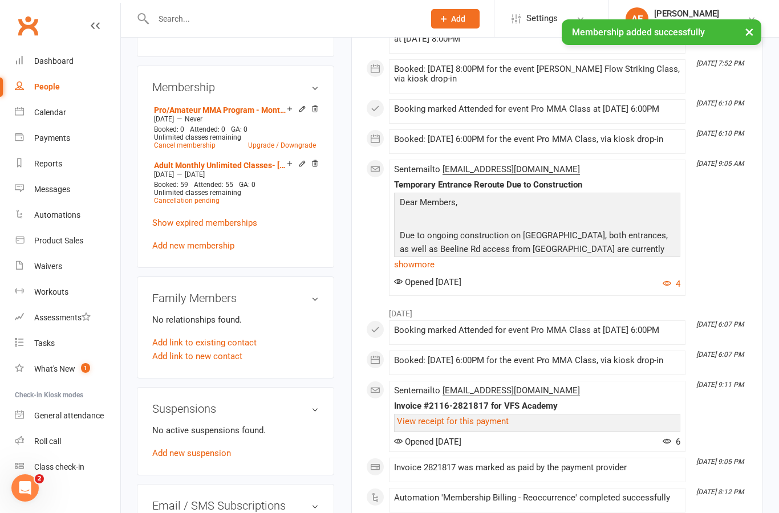
click at [316, 104] on li "Pro/Amateur MMA Program - Monthly (MUST QUALIFY FOR THIS PROGRAM) Sep 11 2025 —…" at bounding box center [235, 127] width 168 height 50
click at [314, 112] on icon at bounding box center [315, 109] width 8 height 8
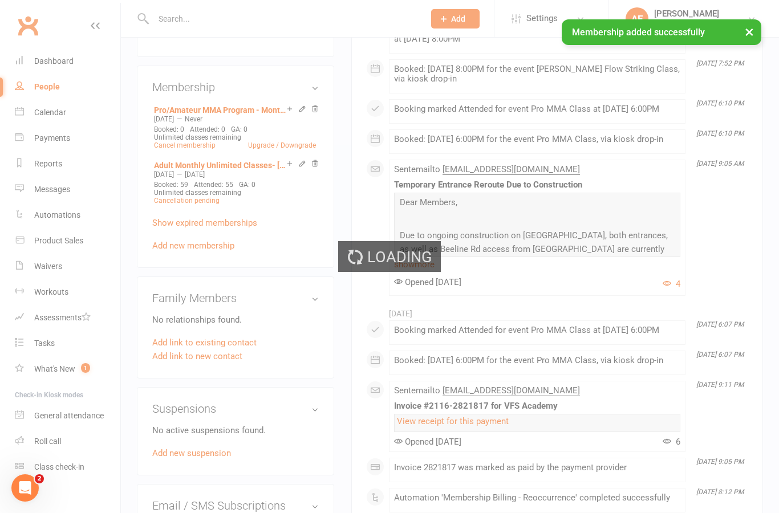
scroll to position [493, 0]
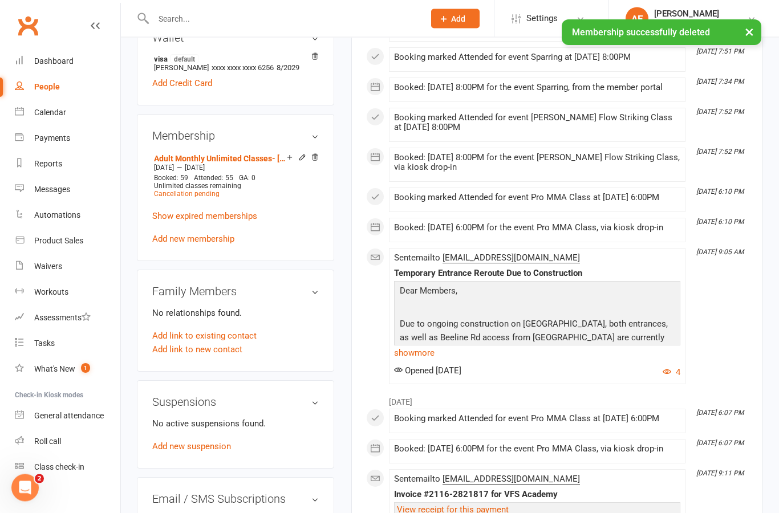
click at [201, 245] on link "Add new membership" at bounding box center [193, 239] width 82 height 10
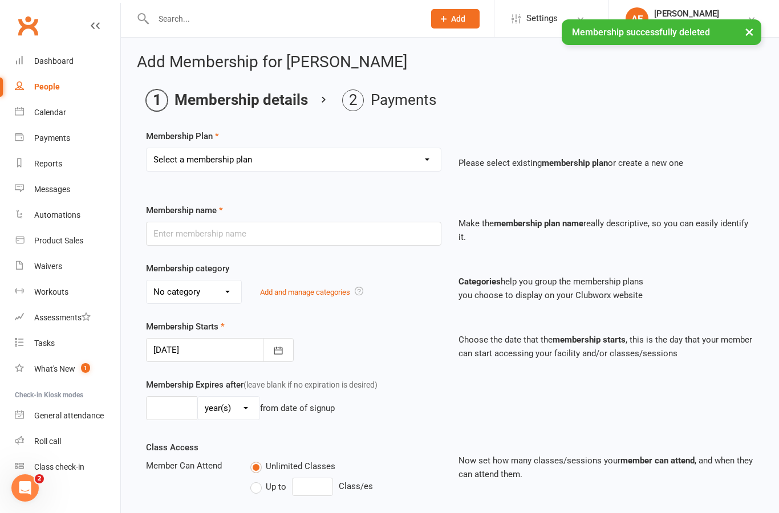
click at [385, 151] on select "Select a membership plan Create new Membership Plan Kid's Monthly Unlimited Kid…" at bounding box center [294, 159] width 294 height 23
select select "7"
type input "Pro/Amateur MMA Program - Monthly (MUST QUALIFY FOR THIS PROGRAM)"
select select "6"
type input "0"
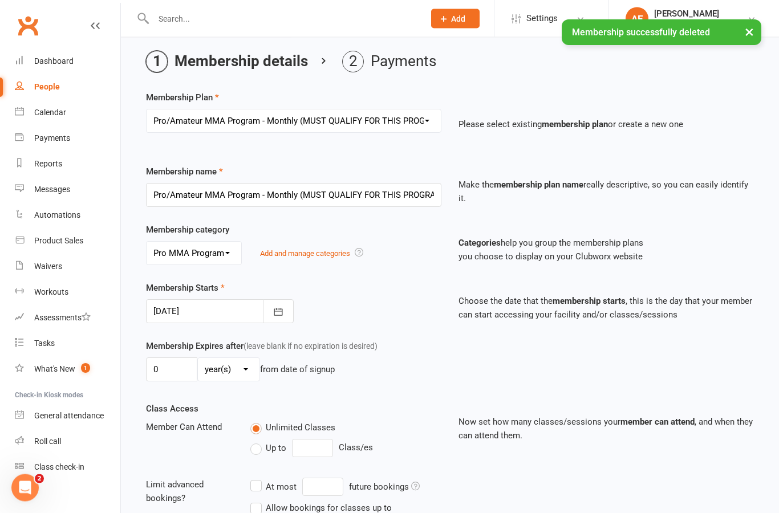
scroll to position [39, 0]
click at [284, 318] on button "button" at bounding box center [278, 312] width 31 height 24
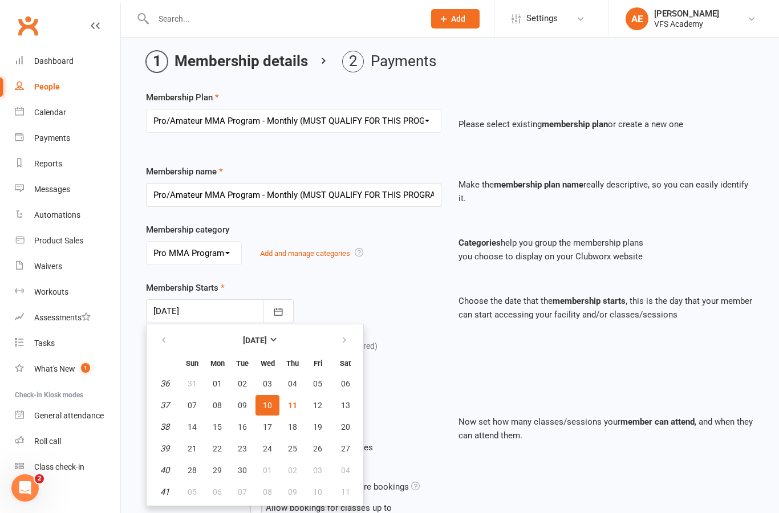
click at [200, 449] on button "21" at bounding box center [192, 449] width 24 height 21
type input "21 Sep 2025"
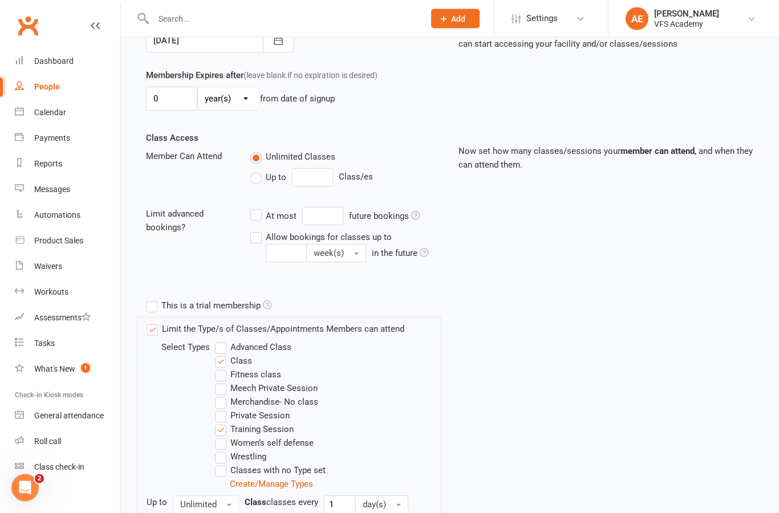
scroll to position [409, 0]
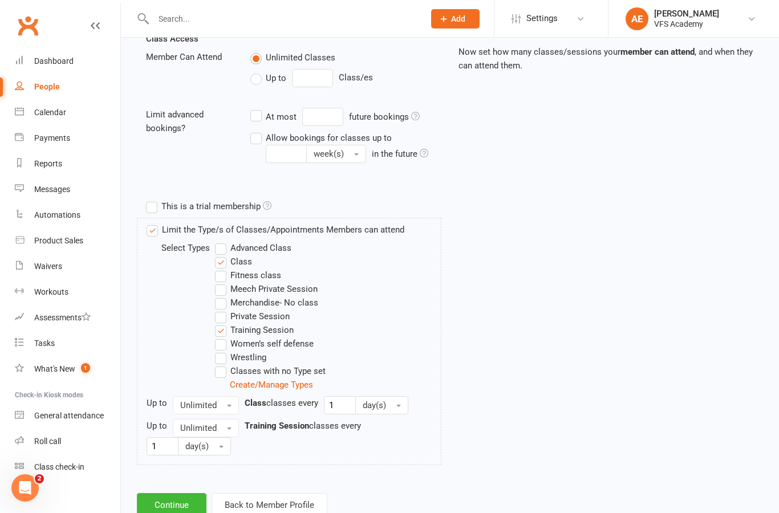
click at [165, 511] on button "Continue" at bounding box center [172, 506] width 70 height 24
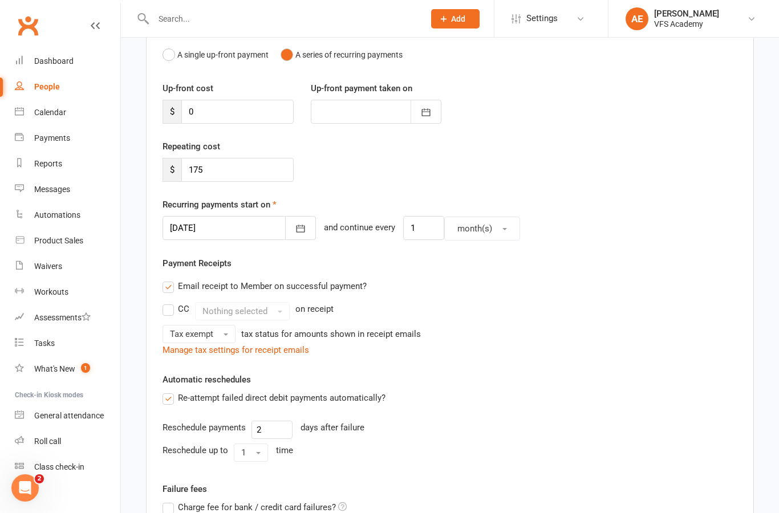
scroll to position [293, 0]
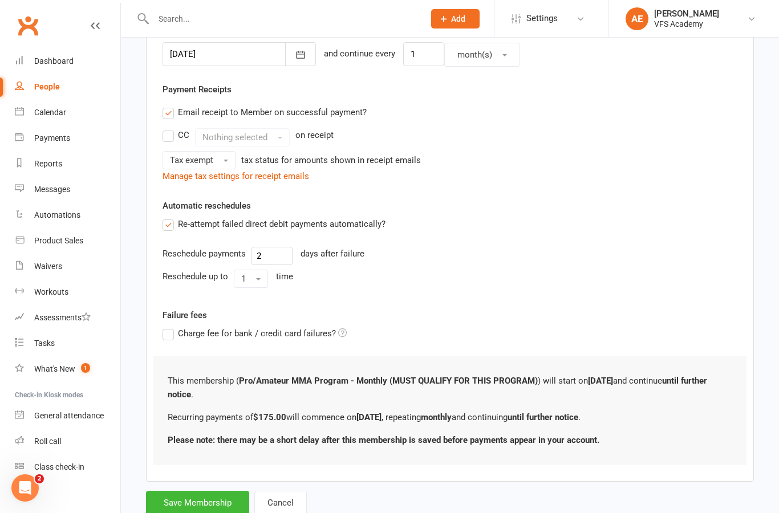
click at [176, 501] on button "Save Membership" at bounding box center [197, 503] width 103 height 24
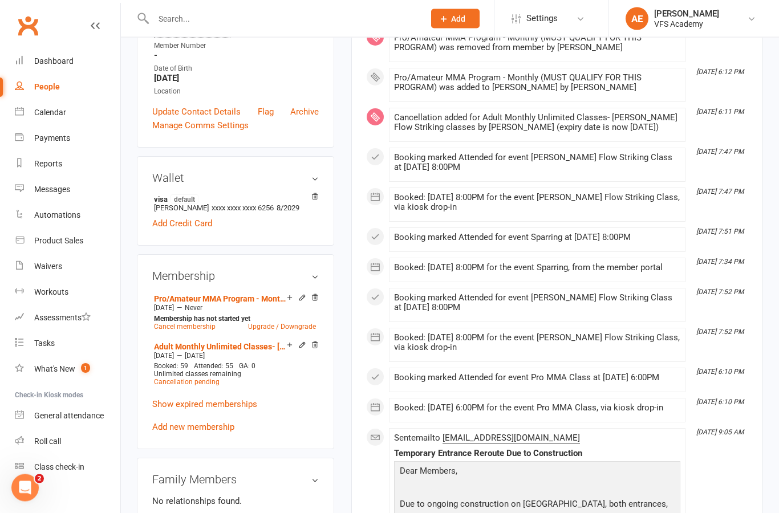
scroll to position [257, 0]
click at [209, 427] on link "Add new membership" at bounding box center [193, 428] width 82 height 10
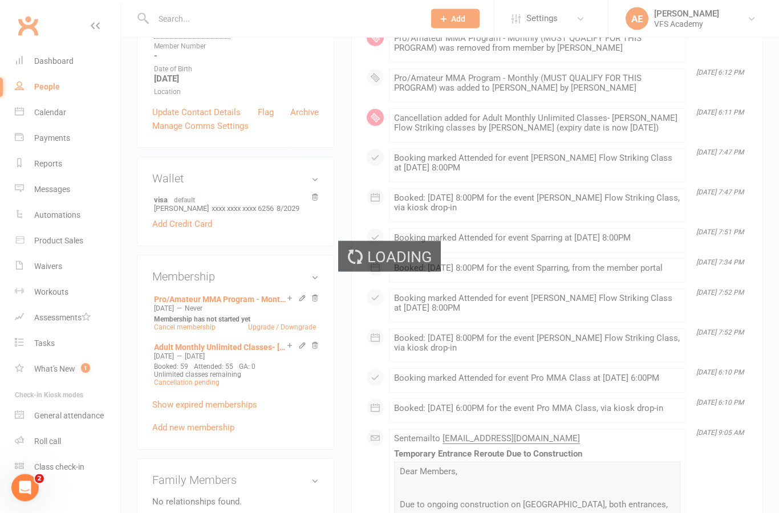
scroll to position [258, 0]
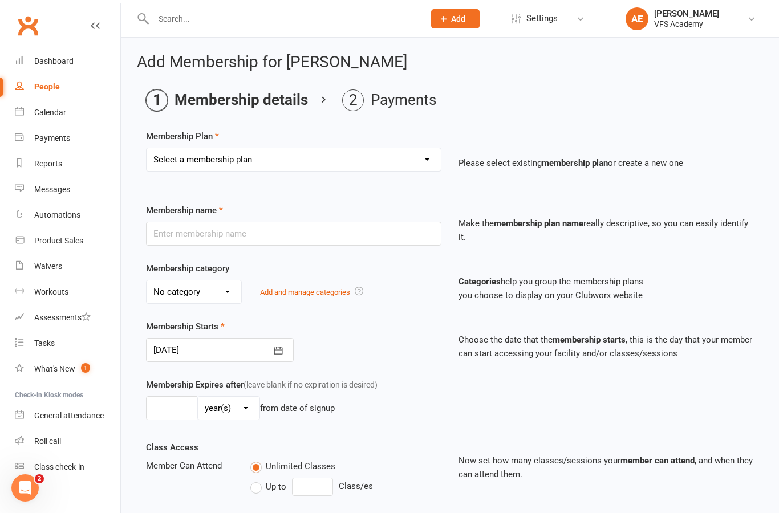
click at [370, 159] on select "Select a membership plan Create new Membership Plan Kid's Monthly Unlimited Kid…" at bounding box center [294, 159] width 294 height 23
select select "22"
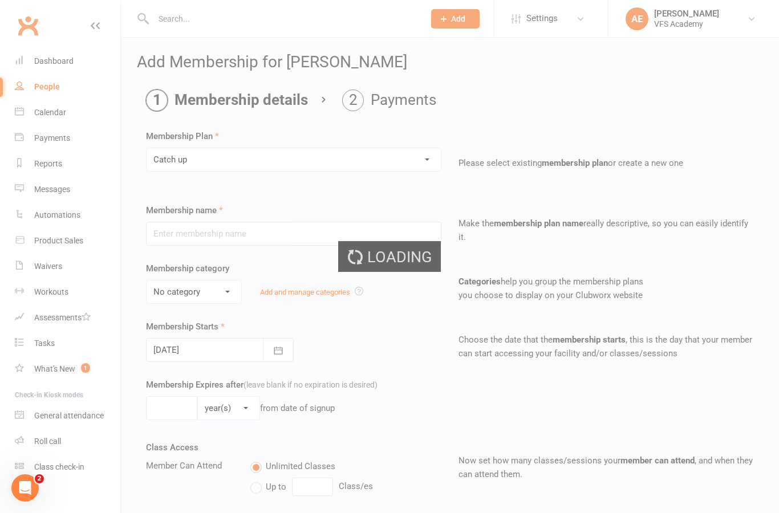
type input "Catch up"
select select "2"
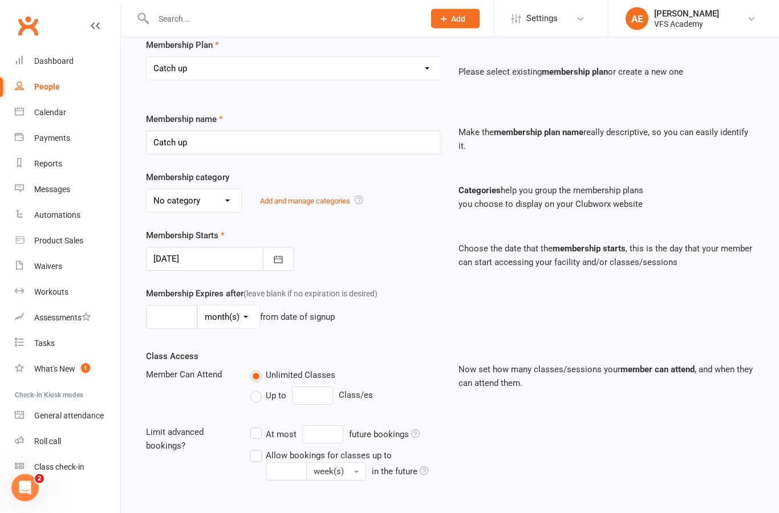
scroll to position [175, 0]
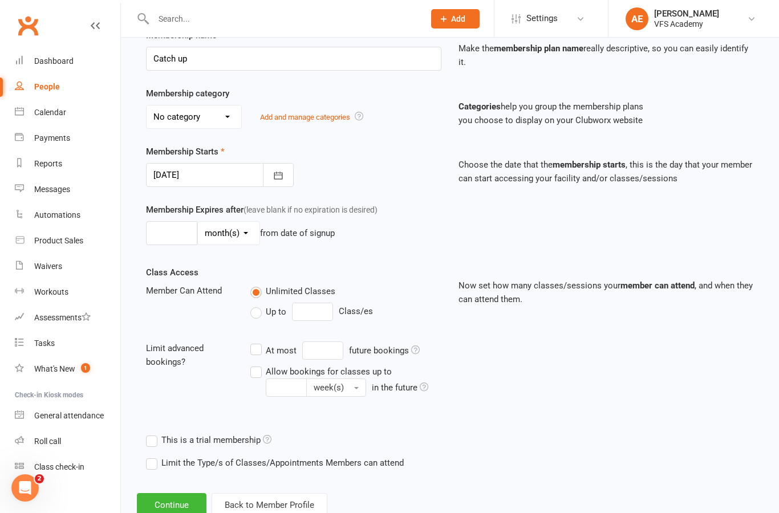
click at [164, 506] on button "Continue" at bounding box center [172, 506] width 70 height 24
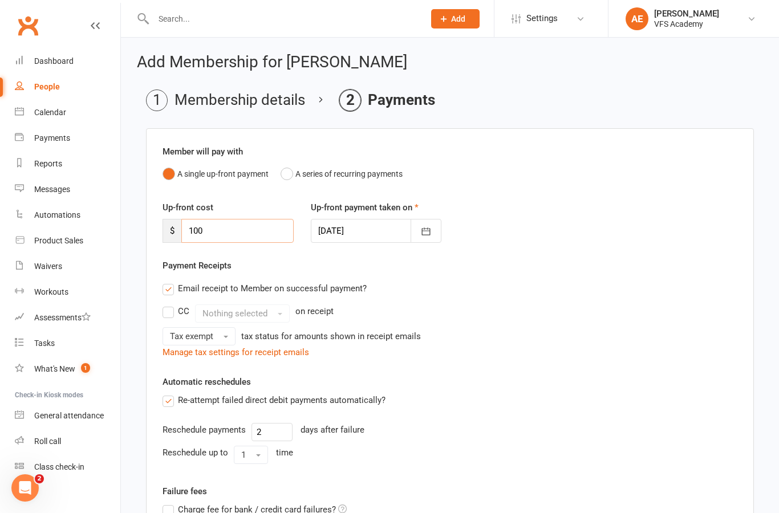
click at [244, 229] on input "100" at bounding box center [237, 231] width 112 height 24
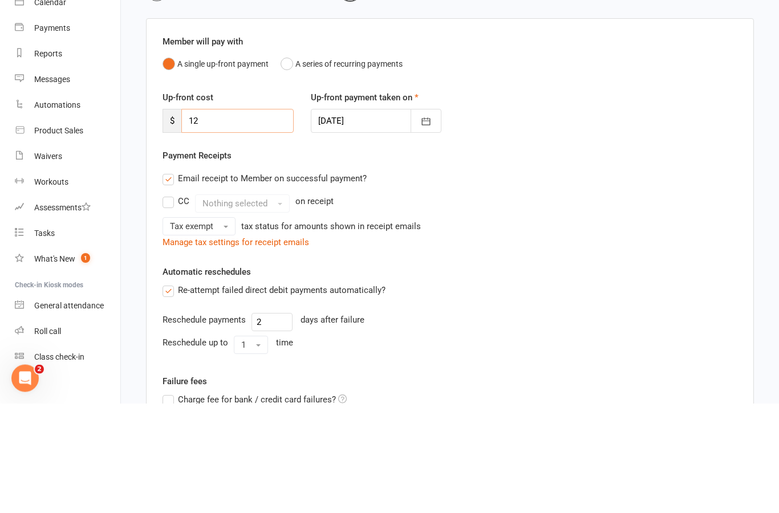
type input "12"
click at [576, 277] on div "Email receipt to Member on successful payment?" at bounding box center [445, 288] width 584 height 23
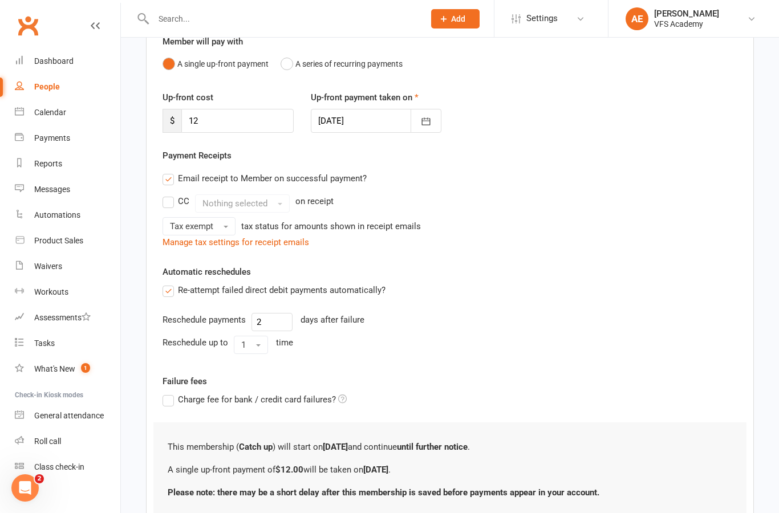
scroll to position [163, 0]
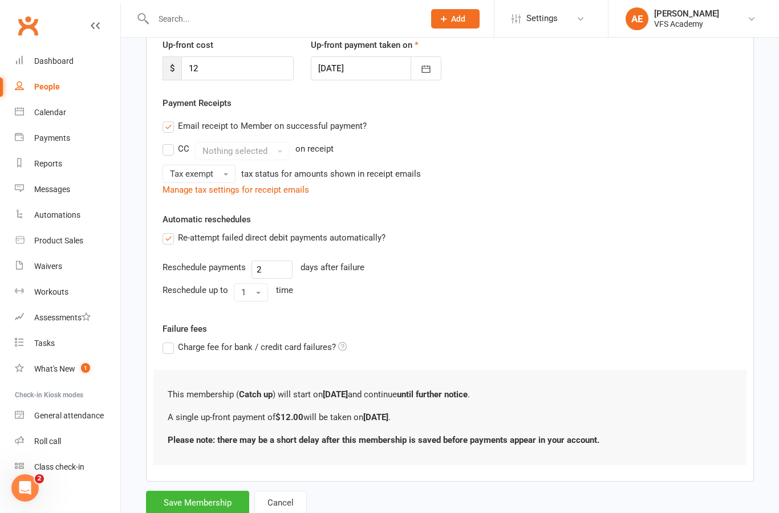
click at [209, 507] on button "Save Membership" at bounding box center [197, 503] width 103 height 24
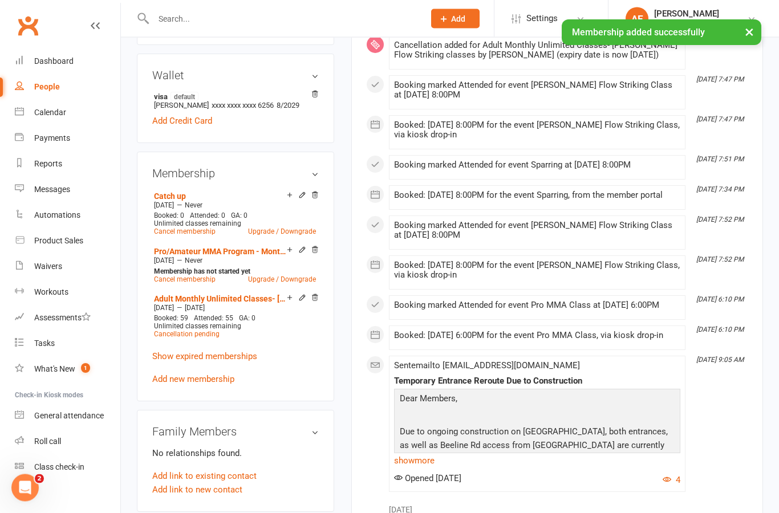
scroll to position [361, 0]
